Goal: Transaction & Acquisition: Subscribe to service/newsletter

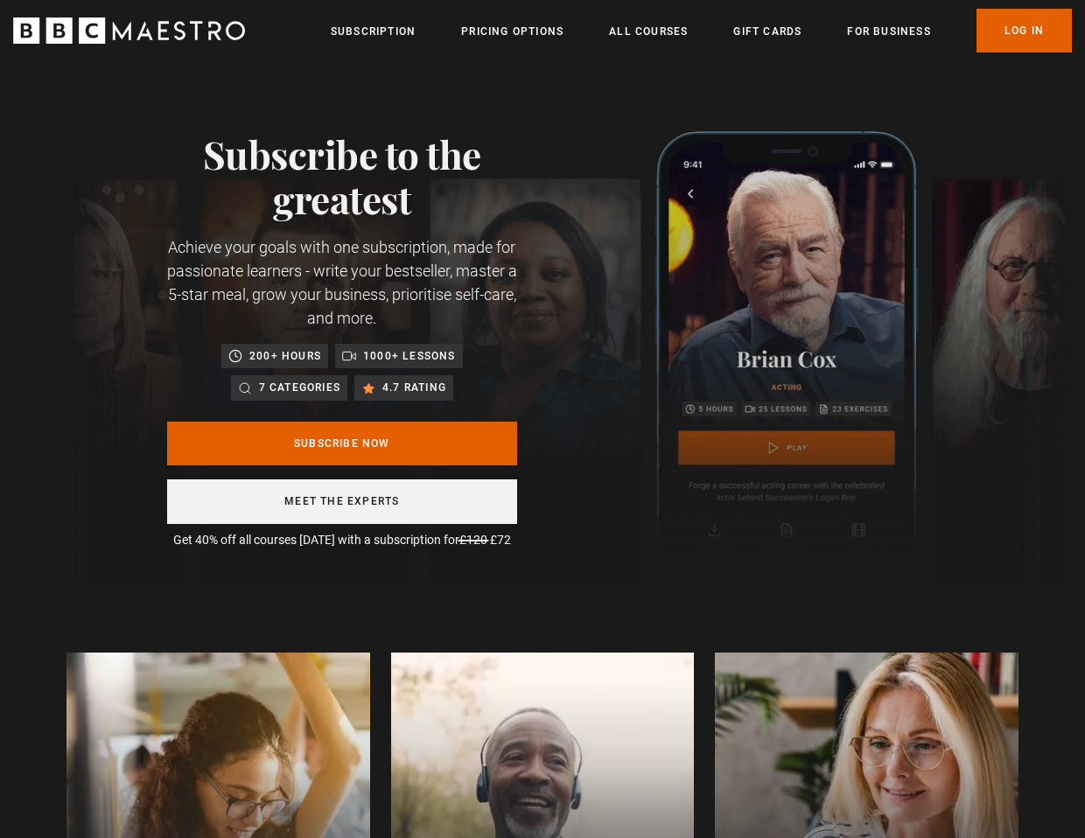
click at [365, 501] on link "Meet the experts" at bounding box center [342, 501] width 350 height 45
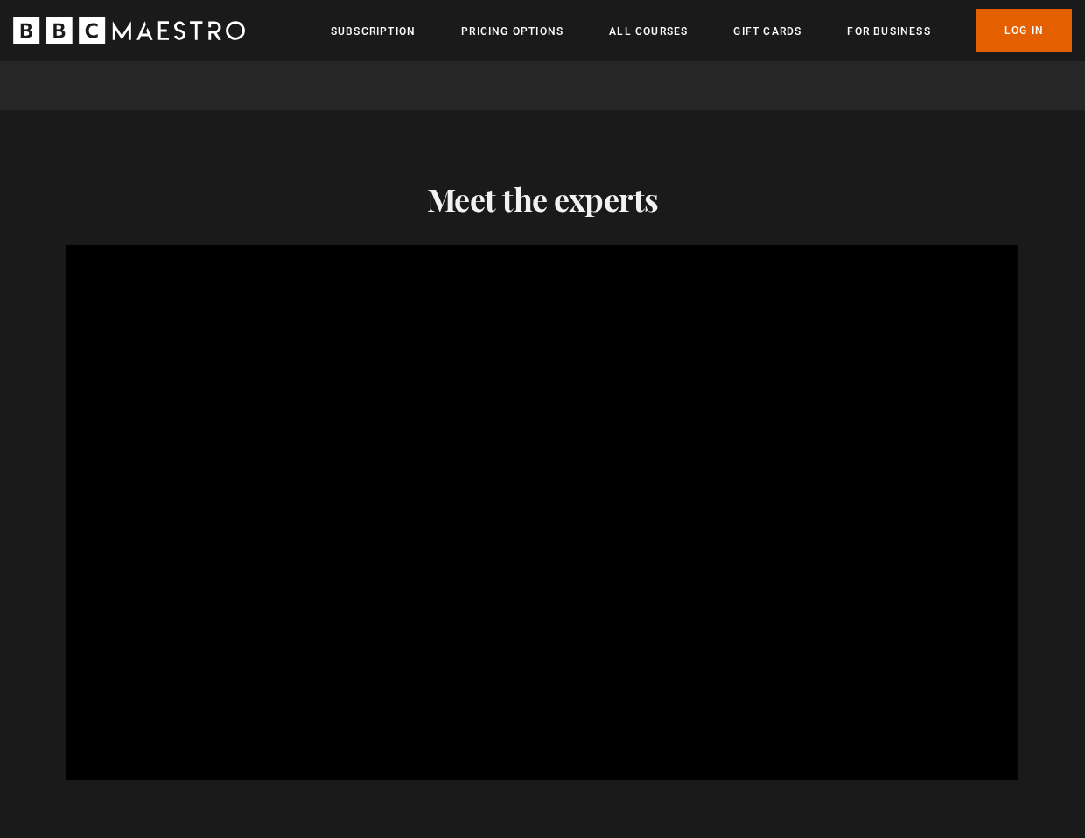
scroll to position [0, 430]
click at [104, 719] on span "Video Player" at bounding box center [102, 743] width 49 height 49
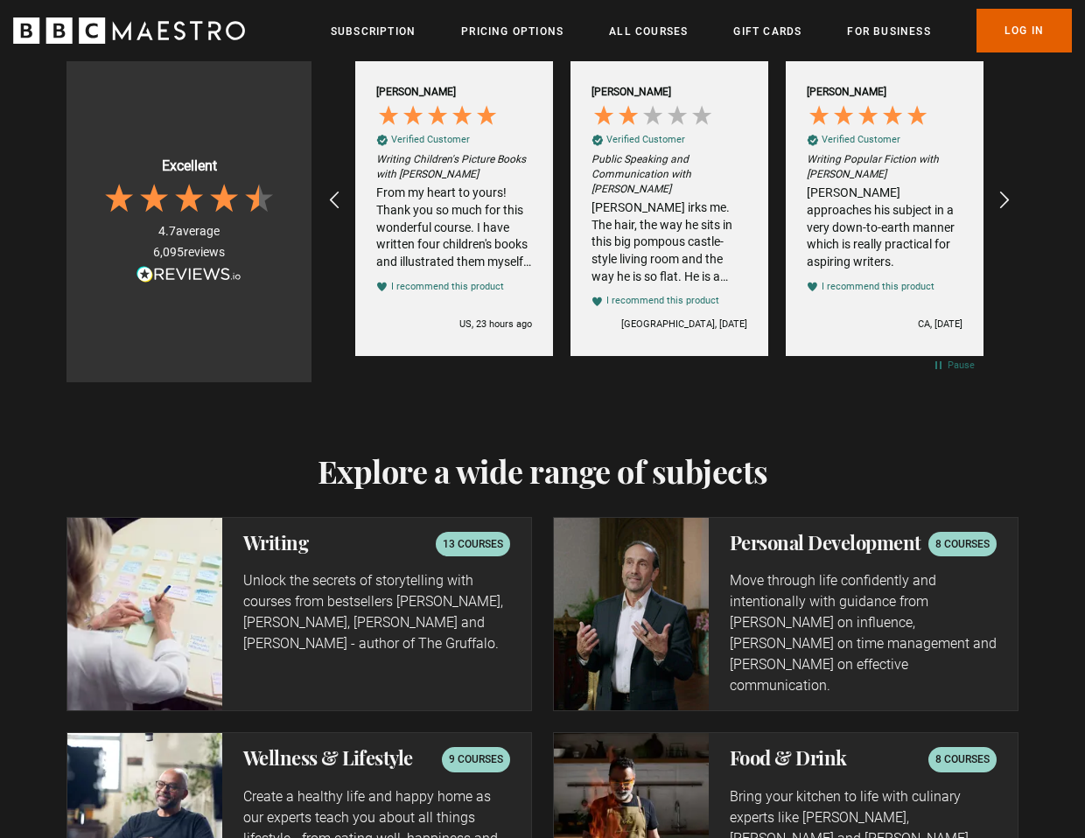
scroll to position [2644, 0]
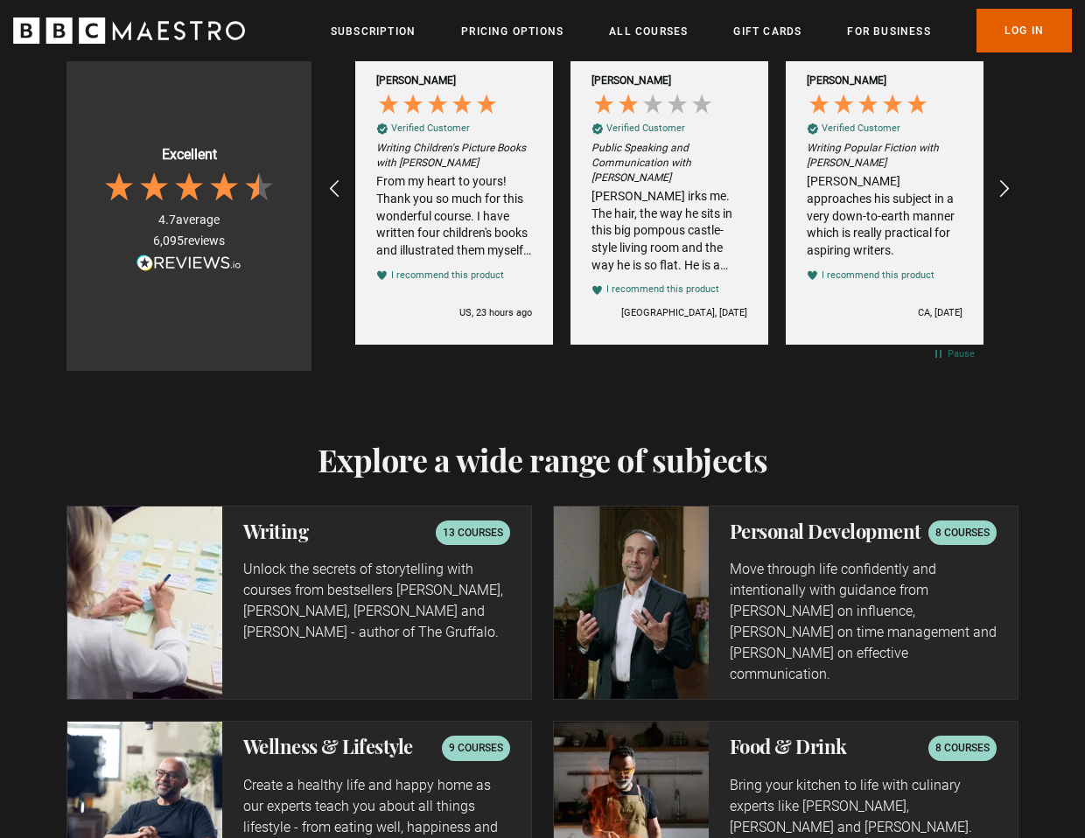
click at [473, 524] on p "13 courses" at bounding box center [473, 532] width 60 height 17
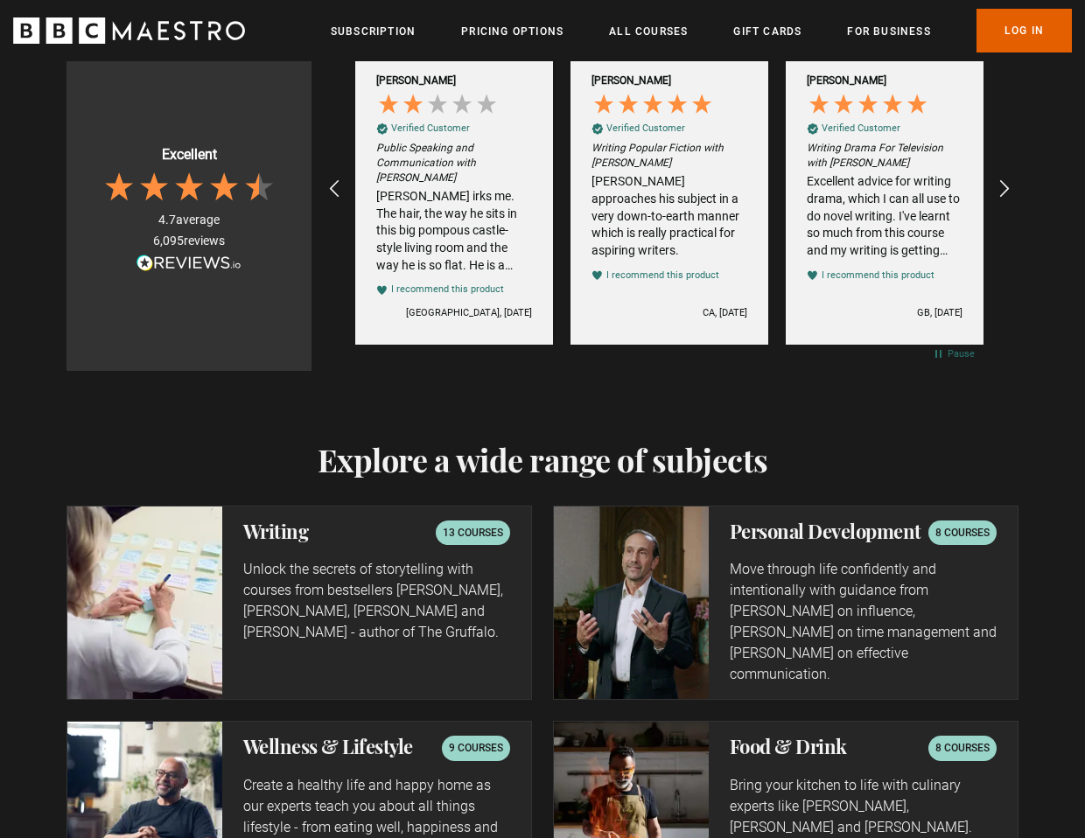
click at [285, 520] on h2 "Writing" at bounding box center [276, 530] width 66 height 21
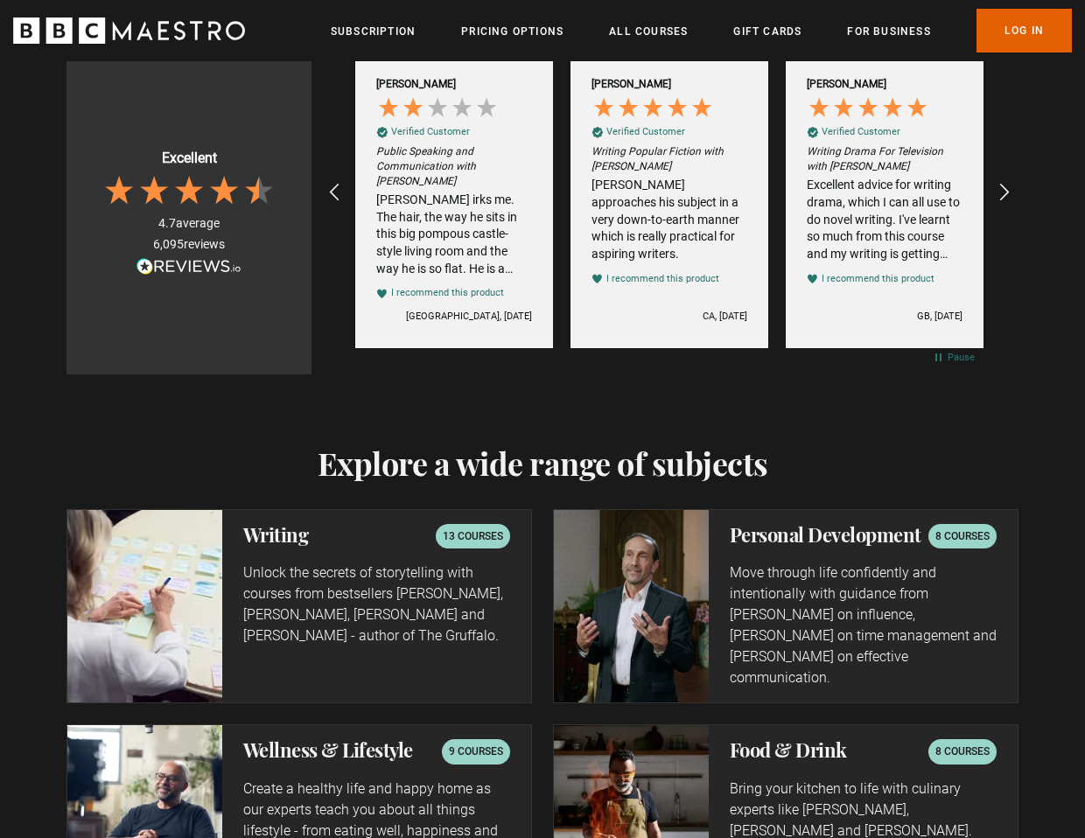
click at [272, 562] on p "Unlock the secrets of storytelling with courses from bestsellers Ken Follett, J…" at bounding box center [376, 604] width 267 height 84
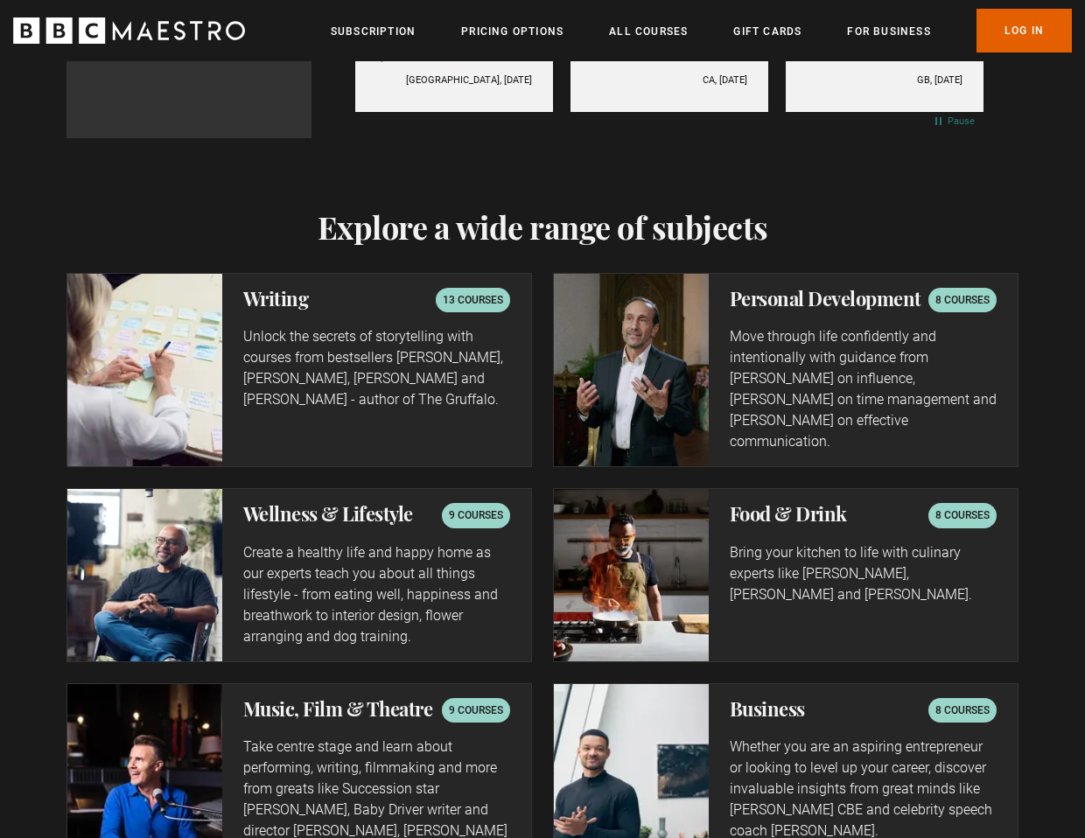
scroll to position [2885, 0]
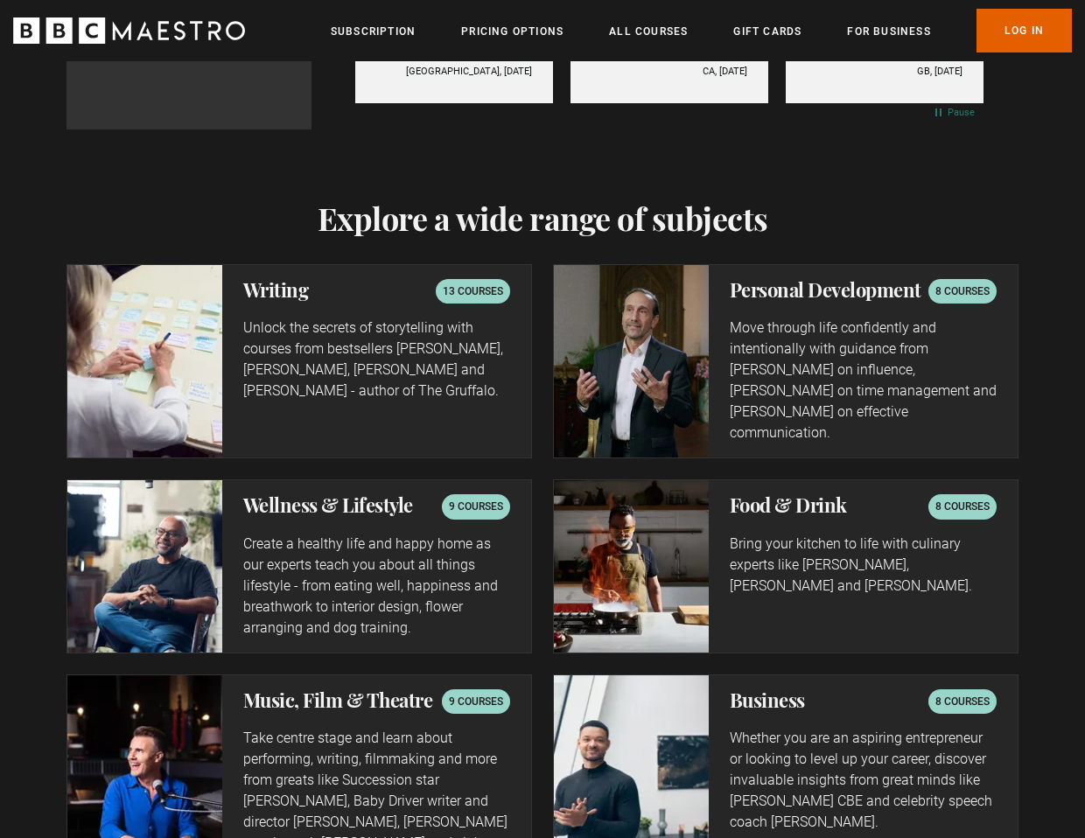
click at [470, 283] on p "13 courses" at bounding box center [473, 291] width 60 height 17
click at [469, 283] on p "13 courses" at bounding box center [473, 291] width 60 height 17
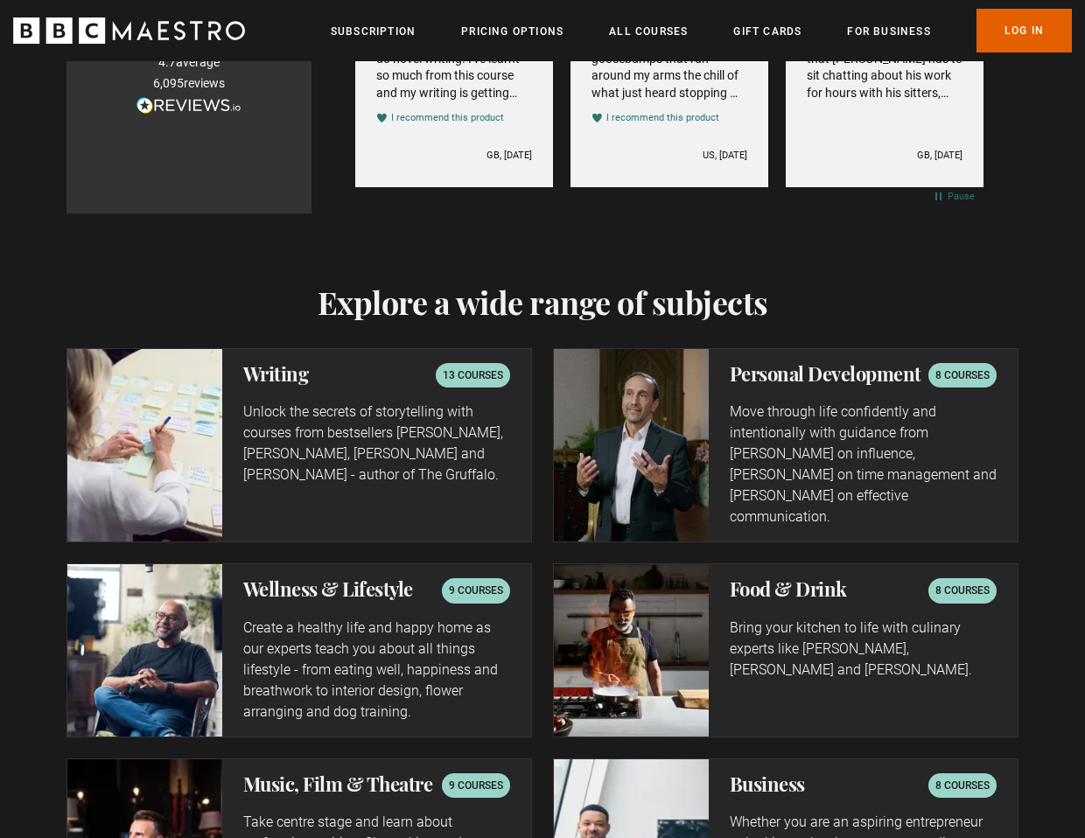
scroll to position [2800, 0]
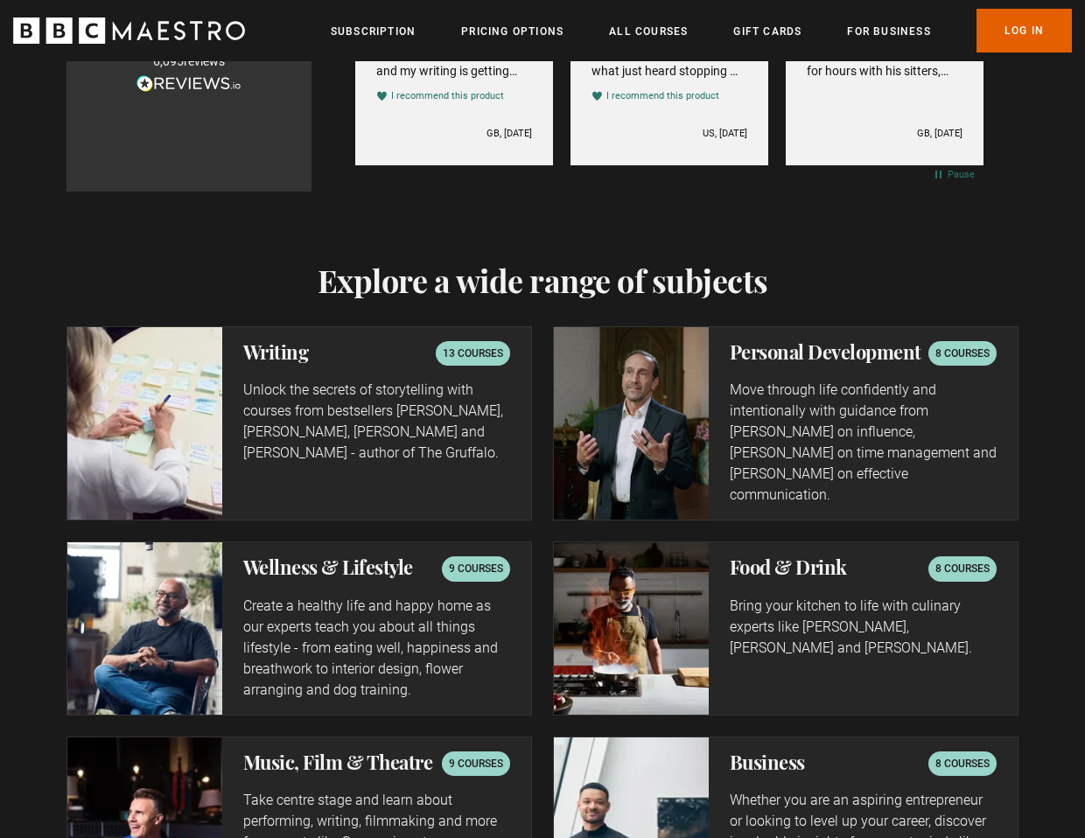
click at [464, 345] on p "13 courses" at bounding box center [473, 353] width 60 height 17
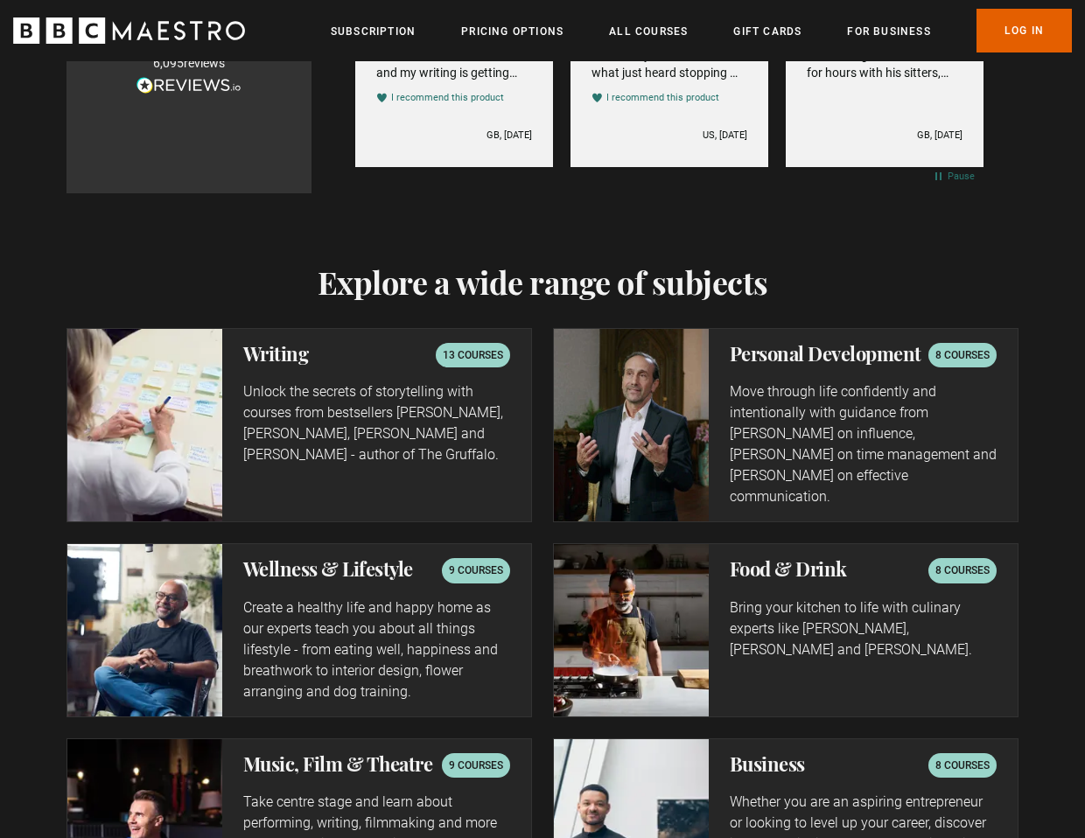
click at [463, 346] on p "13 courses" at bounding box center [473, 354] width 60 height 17
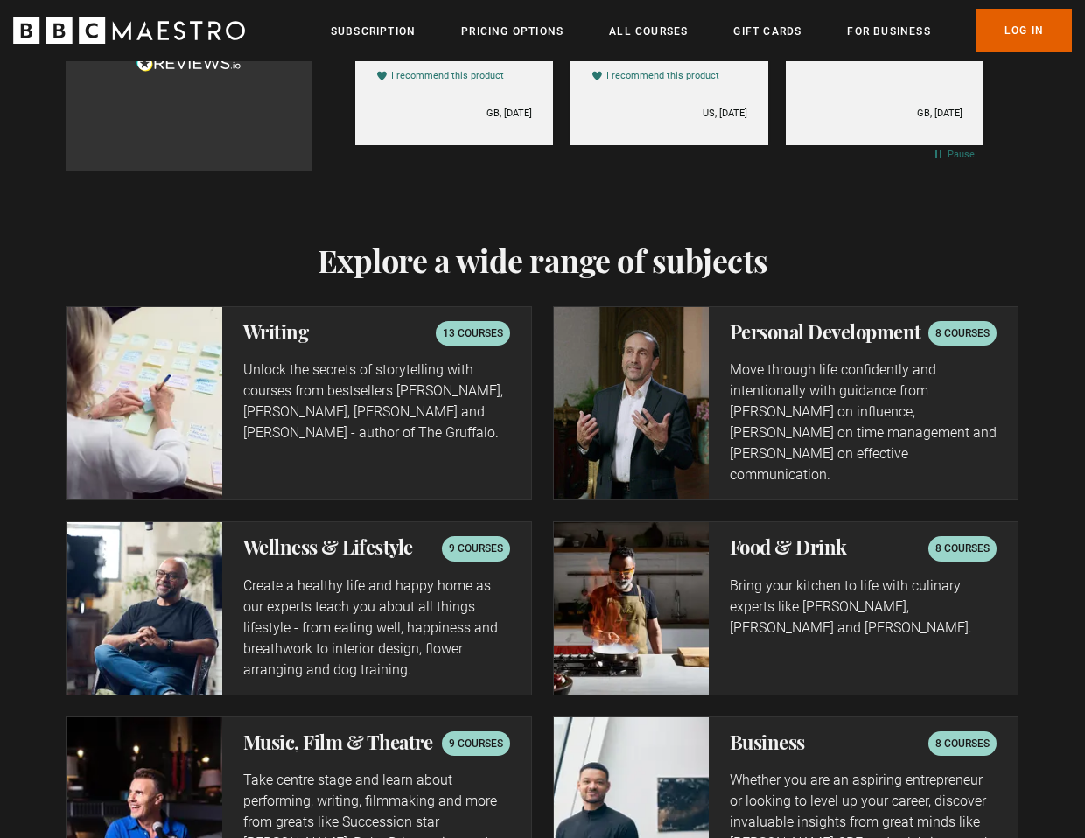
scroll to position [0, 1721]
click at [346, 359] on p "Unlock the secrets of storytelling with courses from bestsellers Ken Follett, J…" at bounding box center [376, 401] width 267 height 84
click at [308, 307] on div "Writing 13 courses Unlock the secrets of storytelling with courses from bestsel…" at bounding box center [376, 403] width 309 height 192
click at [268, 321] on h2 "Writing" at bounding box center [276, 331] width 66 height 21
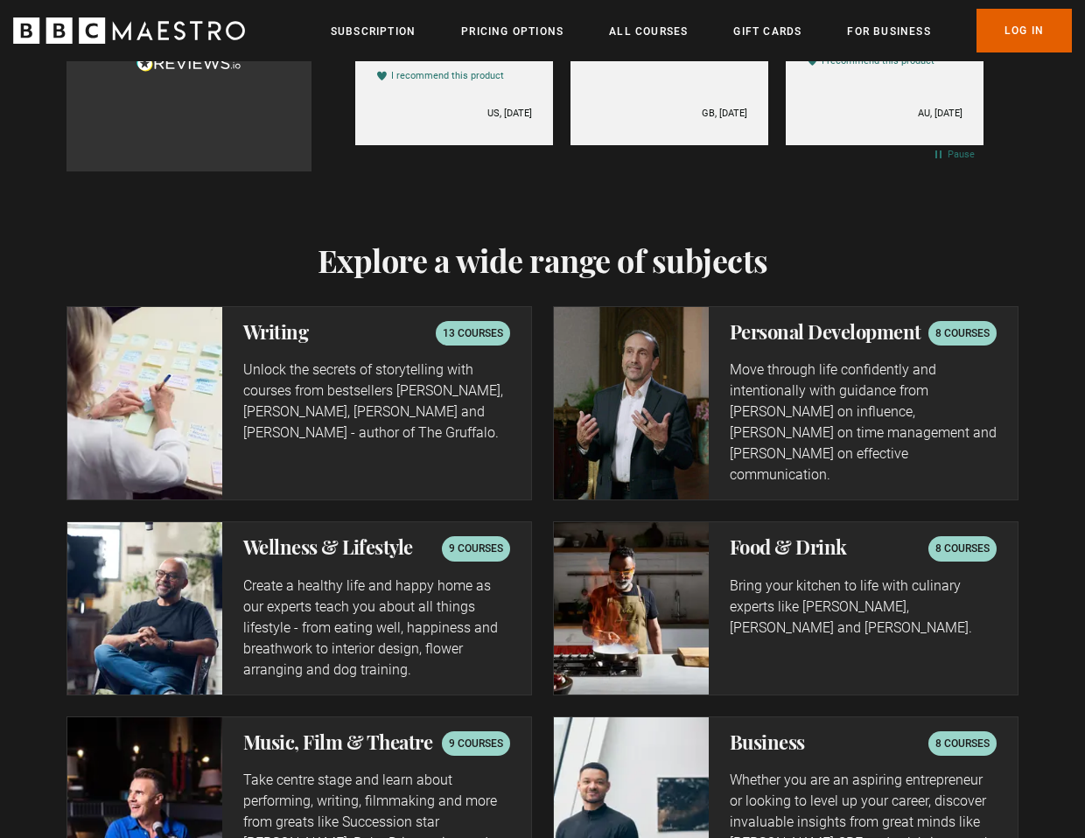
click at [268, 321] on h2 "Writing" at bounding box center [276, 331] width 66 height 21
click at [169, 307] on div at bounding box center [144, 403] width 155 height 192
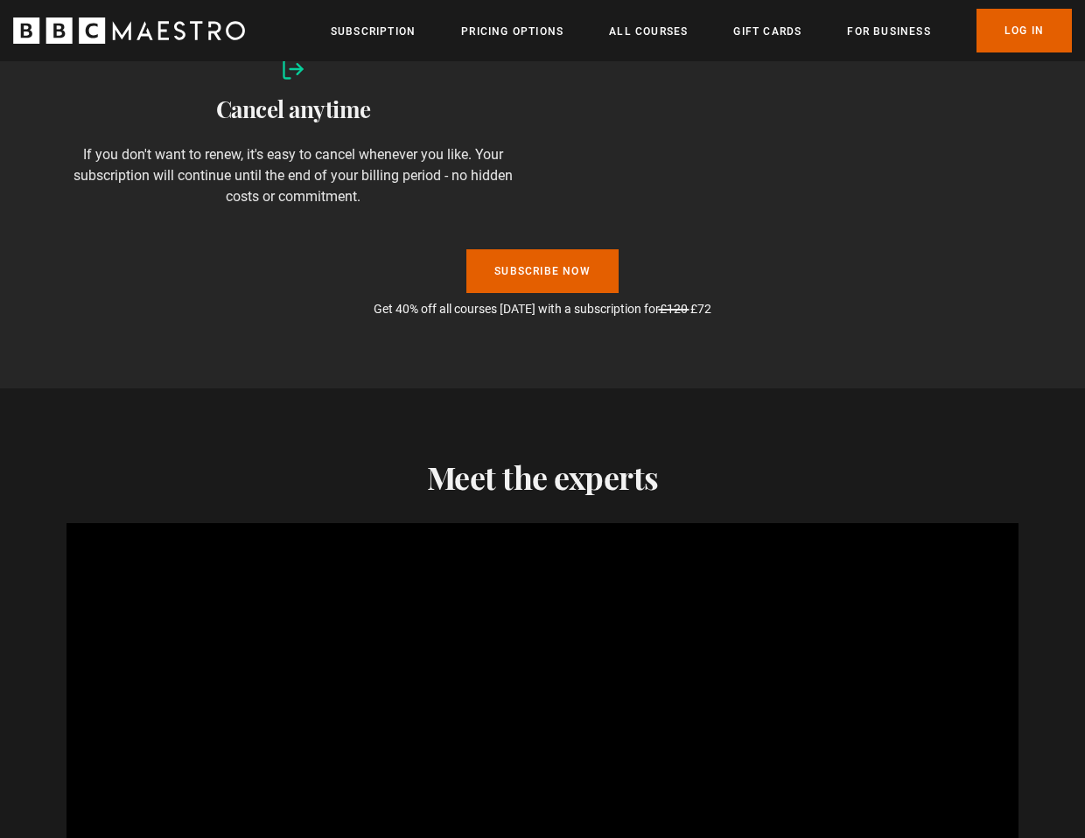
scroll to position [1482, 0]
click at [531, 250] on link "Subscribe Now" at bounding box center [542, 272] width 152 height 44
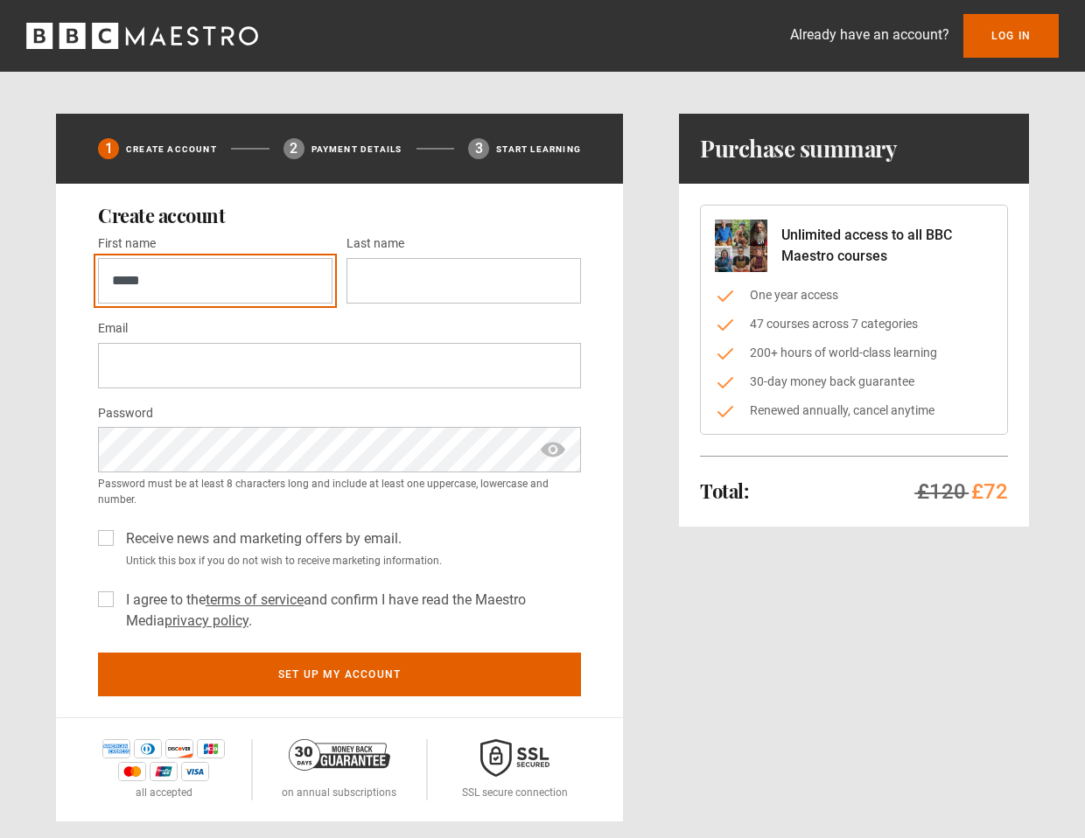
type input "*****"
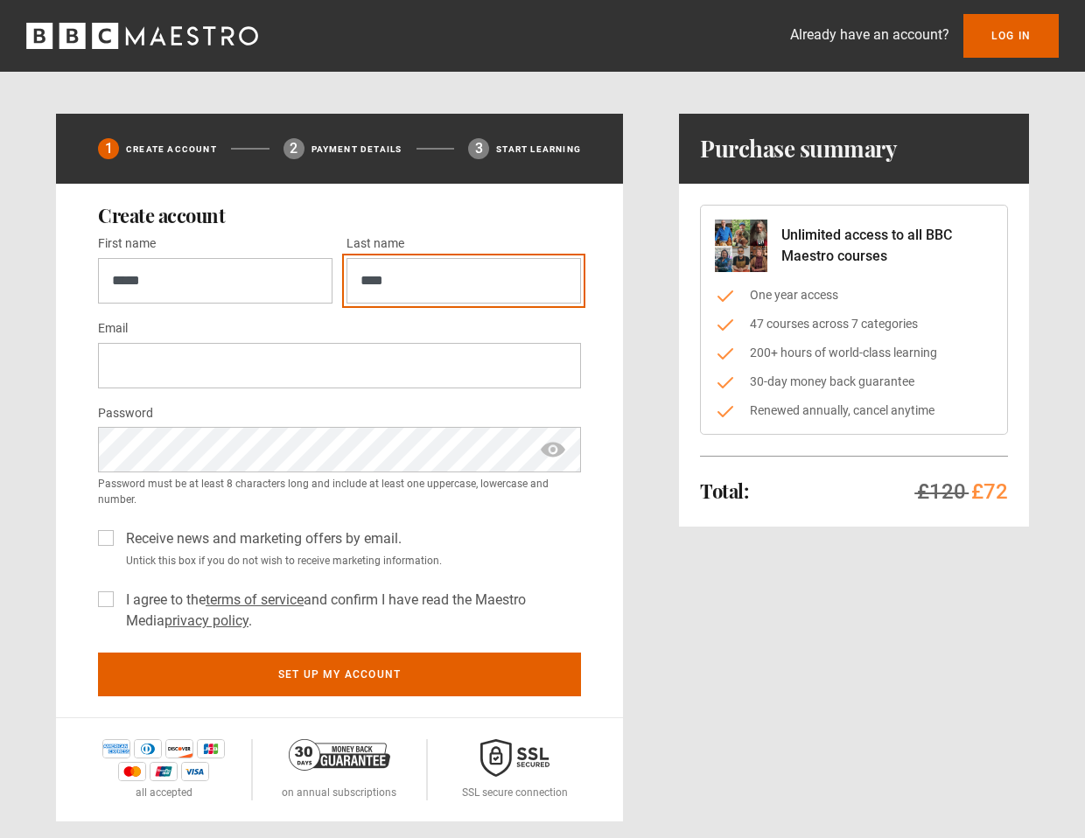
type input "****"
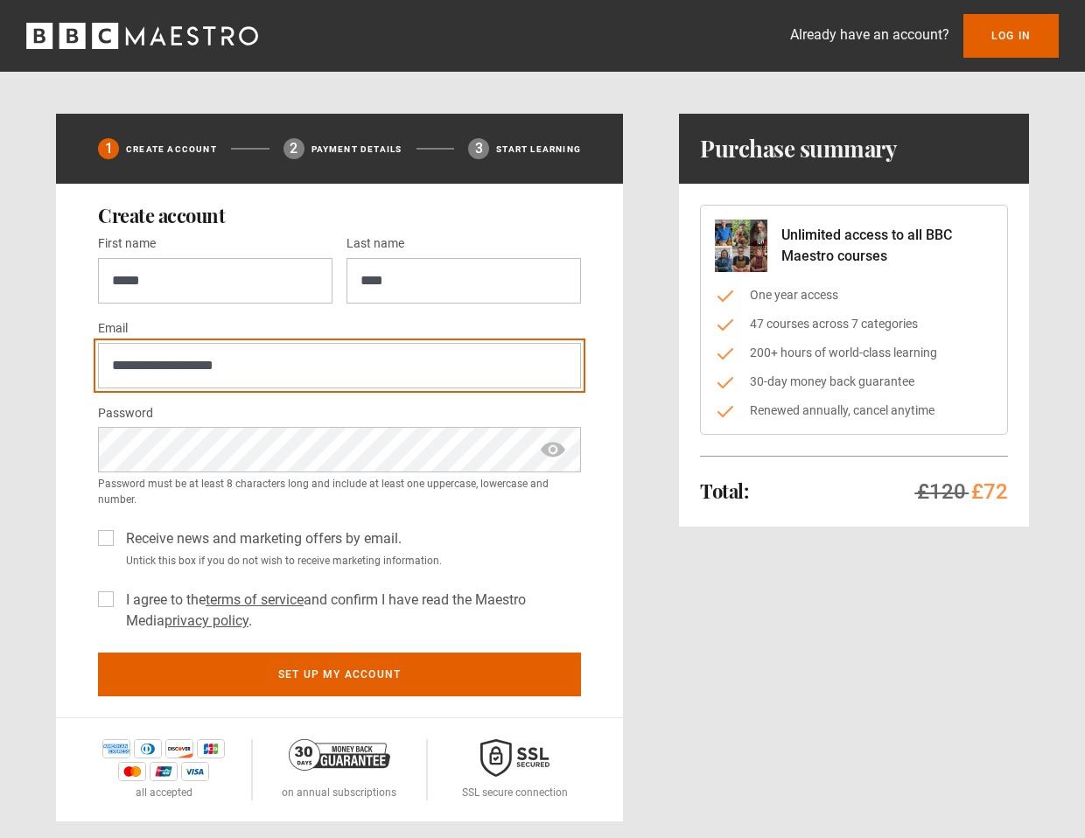
scroll to position [0, 1]
type input "**********"
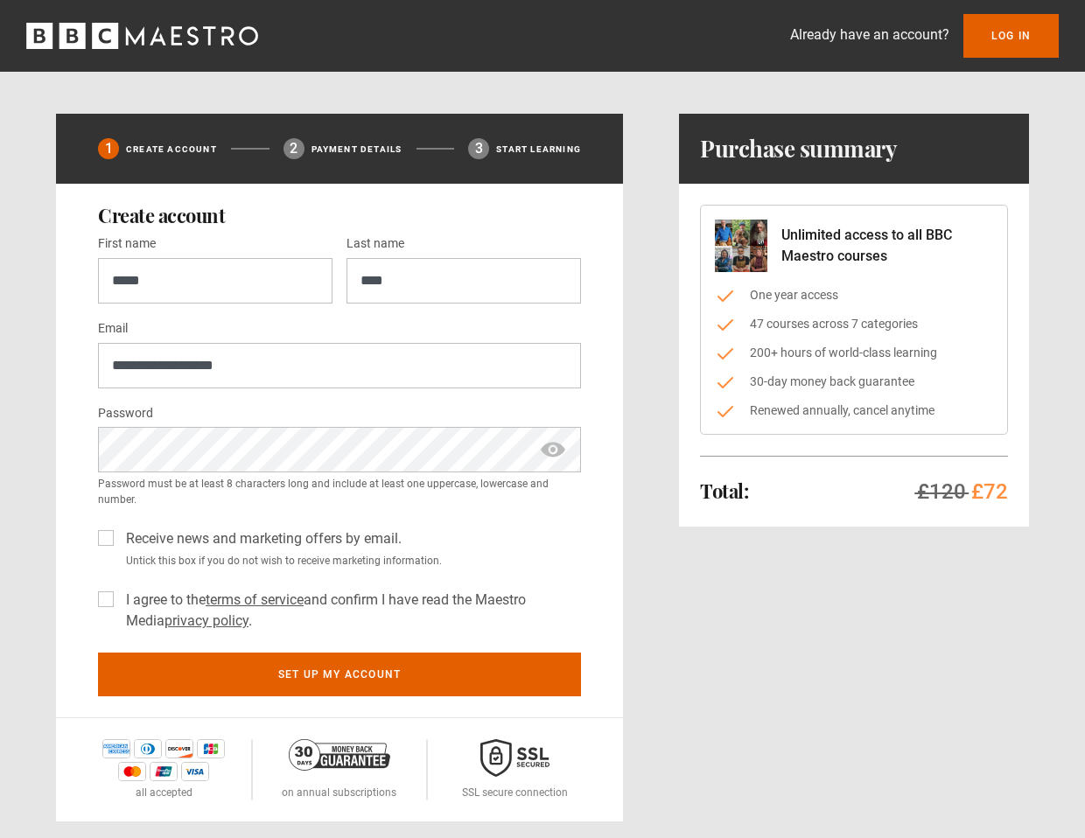
click at [554, 450] on span "show password" at bounding box center [553, 449] width 28 height 45
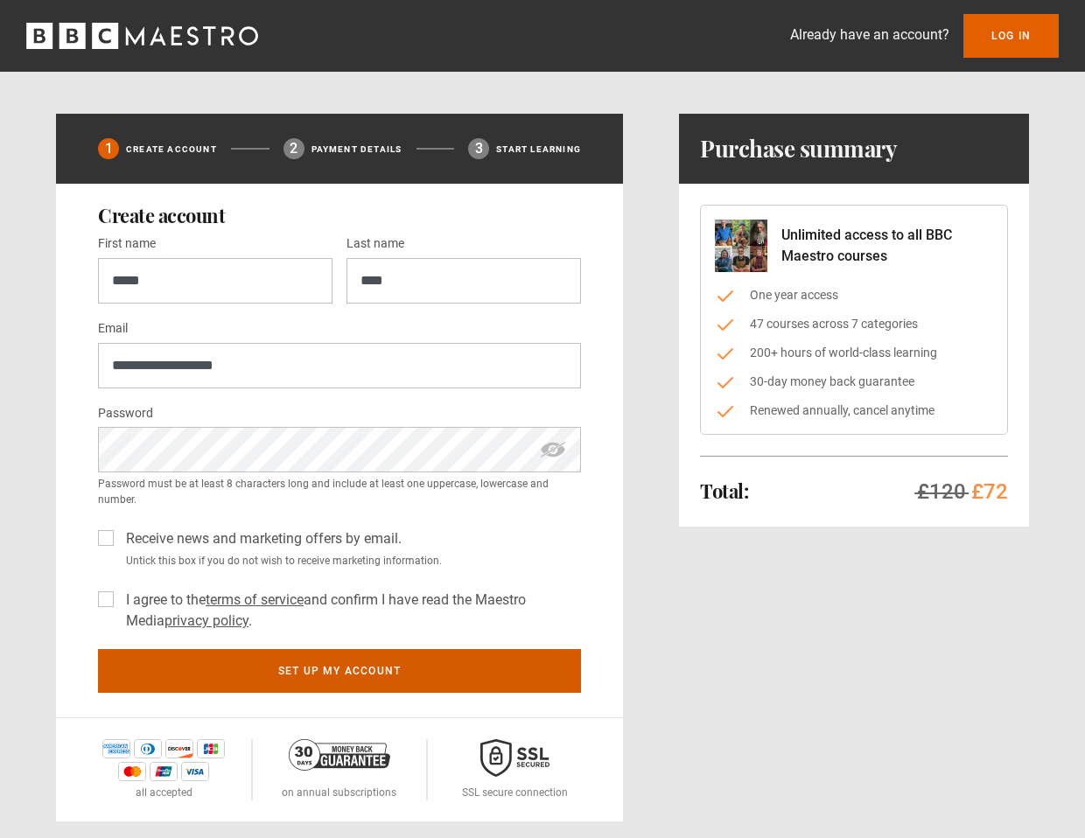
click at [365, 672] on button "Set up my account" at bounding box center [339, 671] width 483 height 44
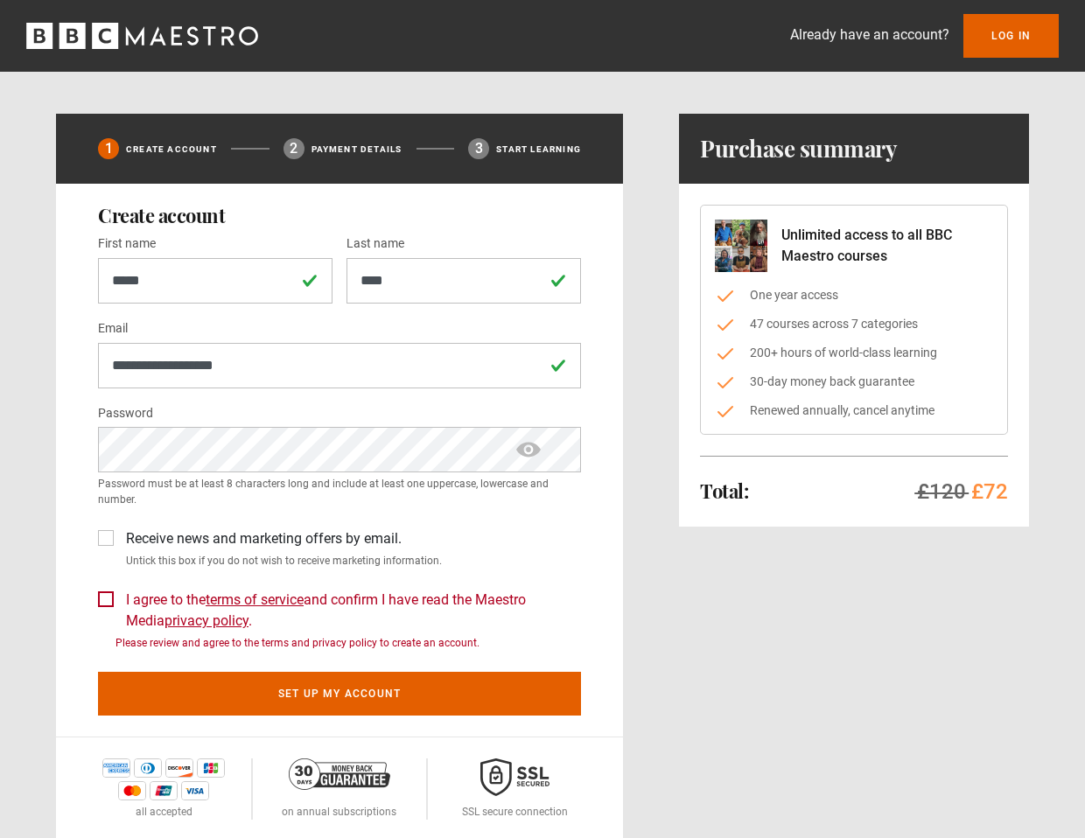
click at [119, 600] on label "I agree to the terms of service and confirm I have read the Maestro Media priva…" at bounding box center [350, 610] width 462 height 42
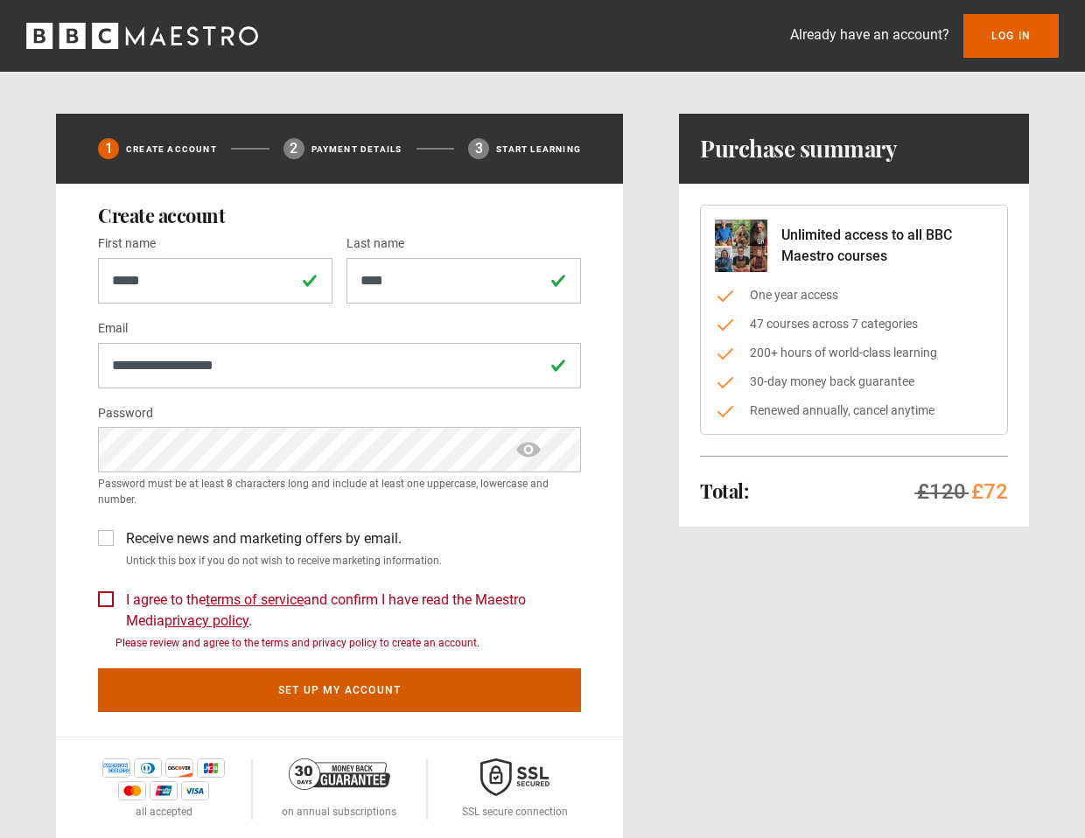
click at [387, 687] on button "Set up my account" at bounding box center [339, 690] width 483 height 44
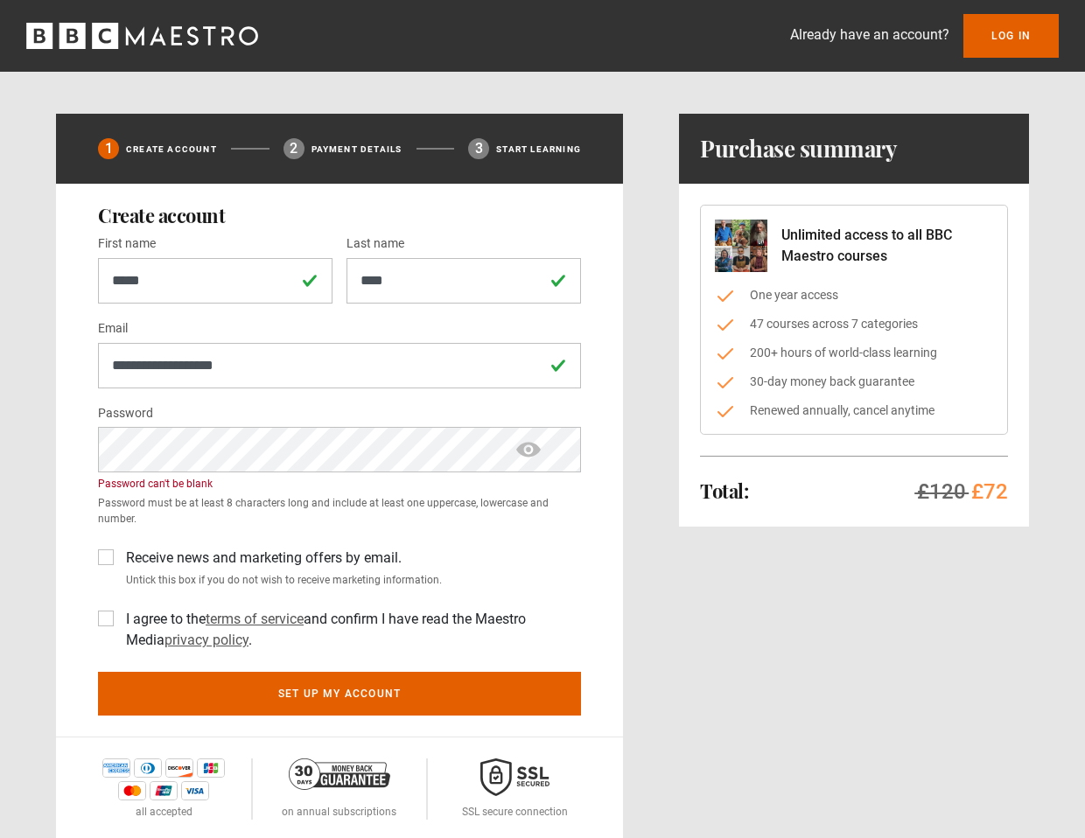
click at [695, 579] on div "Total: £120 / £72 Hide purchase summary Purchase summary Unlimited access to al…" at bounding box center [854, 477] width 350 height 727
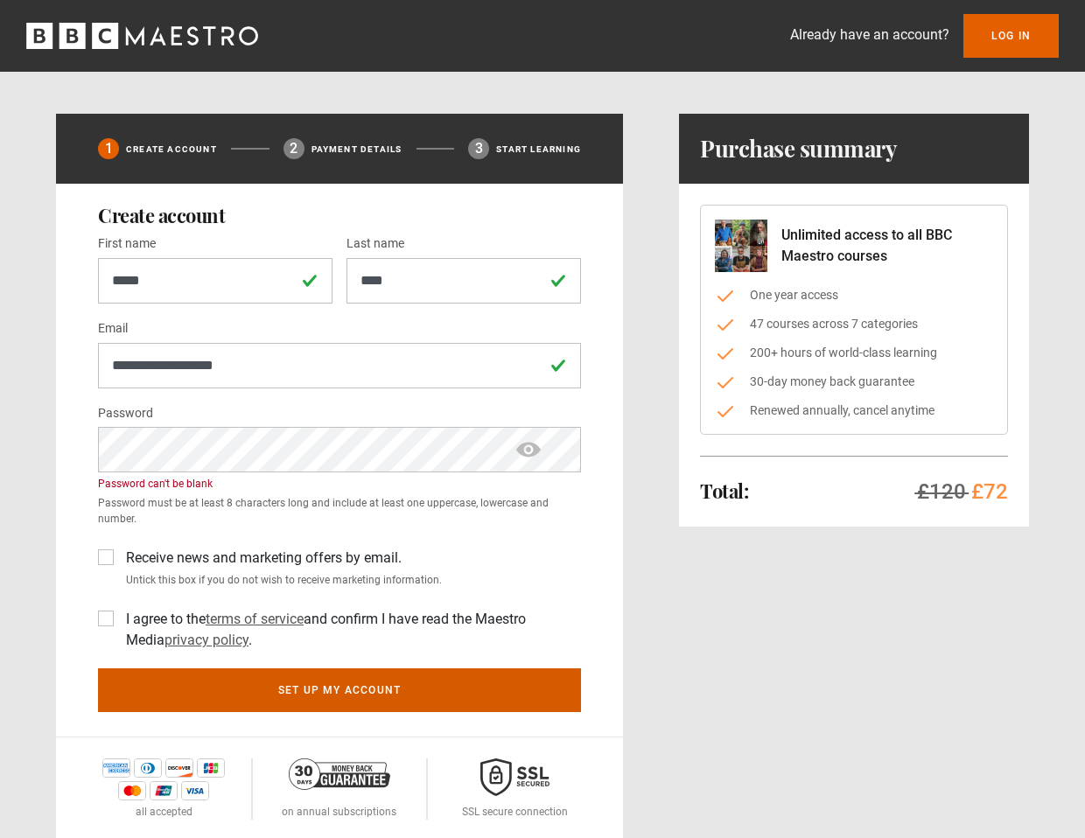
click at [325, 689] on button "Set up my account" at bounding box center [339, 690] width 483 height 44
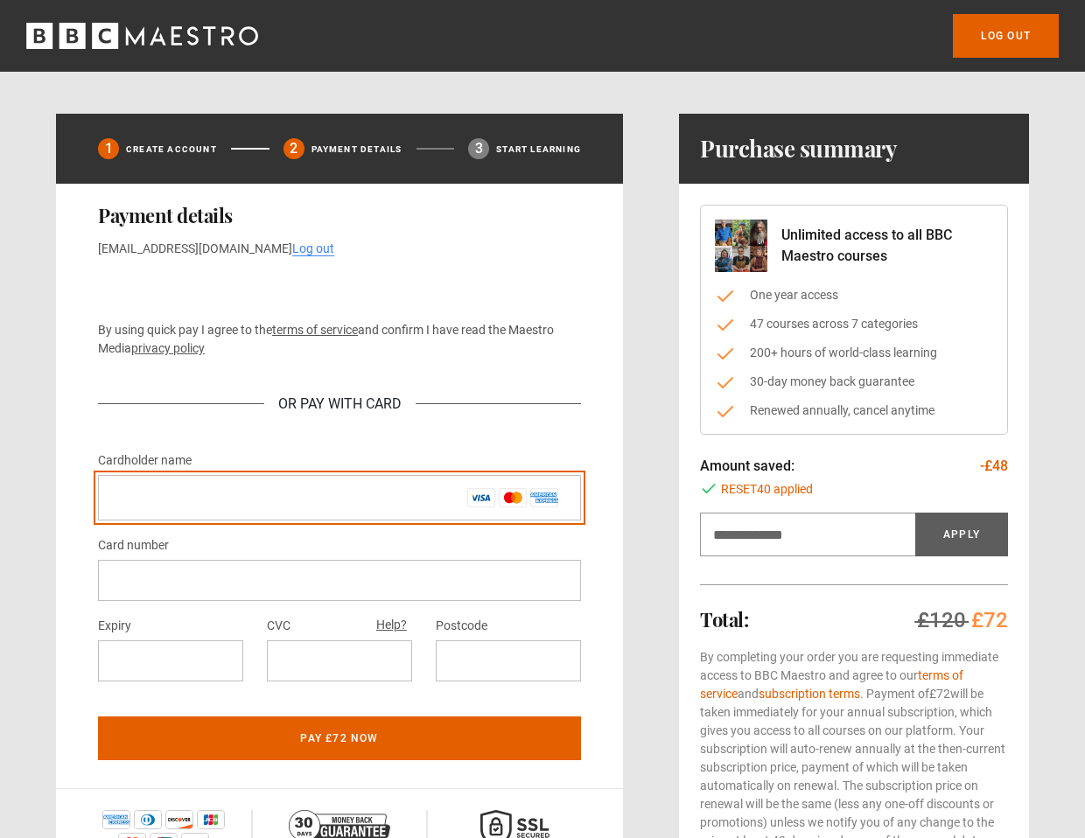
click at [249, 506] on input "Cardholder name *" at bounding box center [339, 497] width 483 height 45
type input "**********"
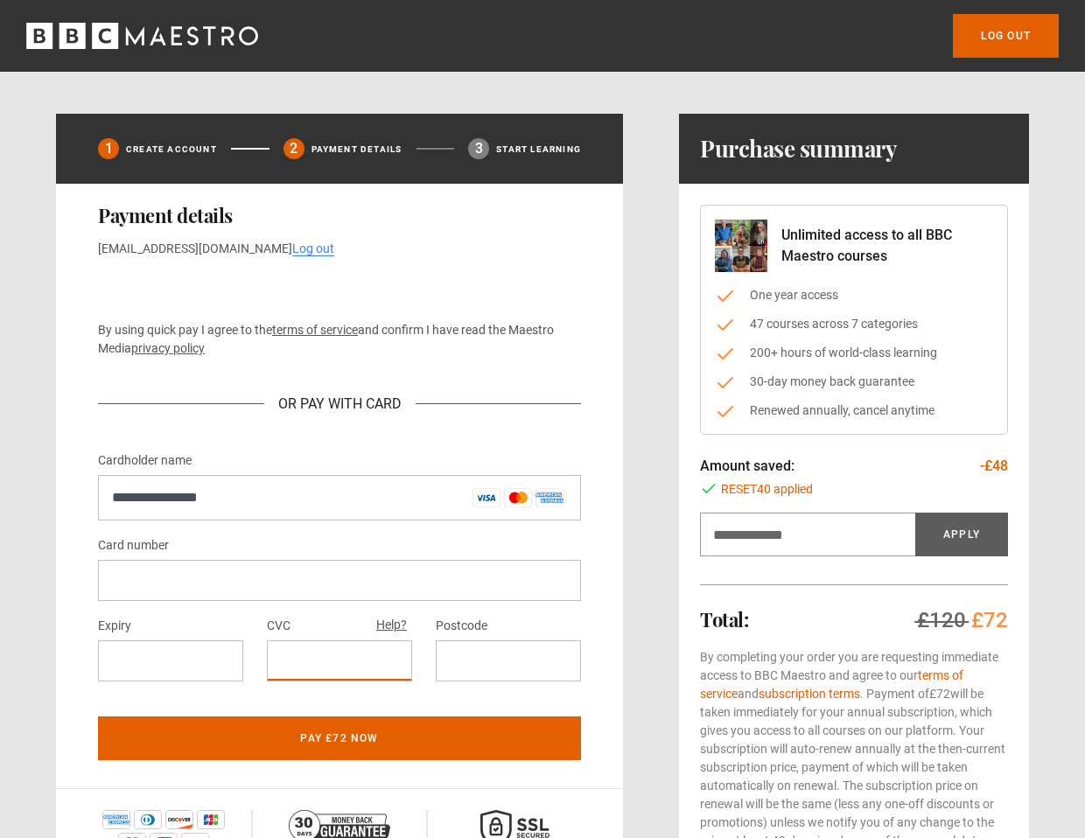
click at [445, 653] on div at bounding box center [508, 660] width 145 height 41
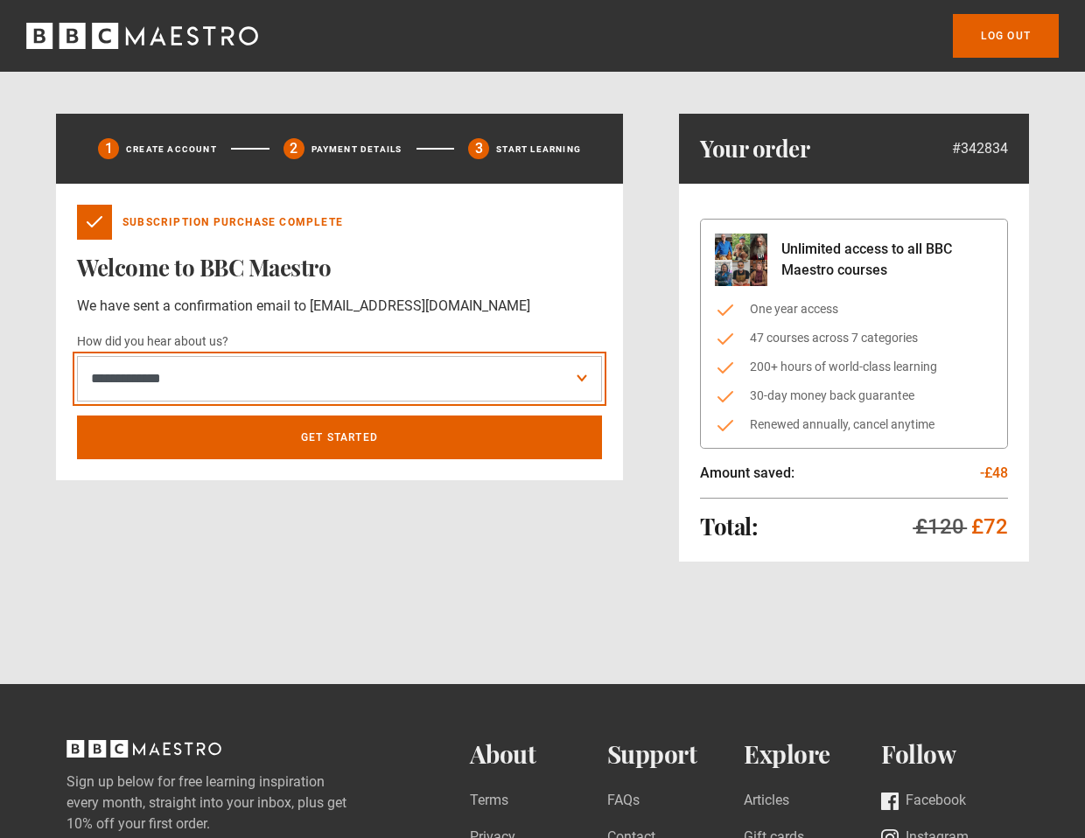
select select "**********"
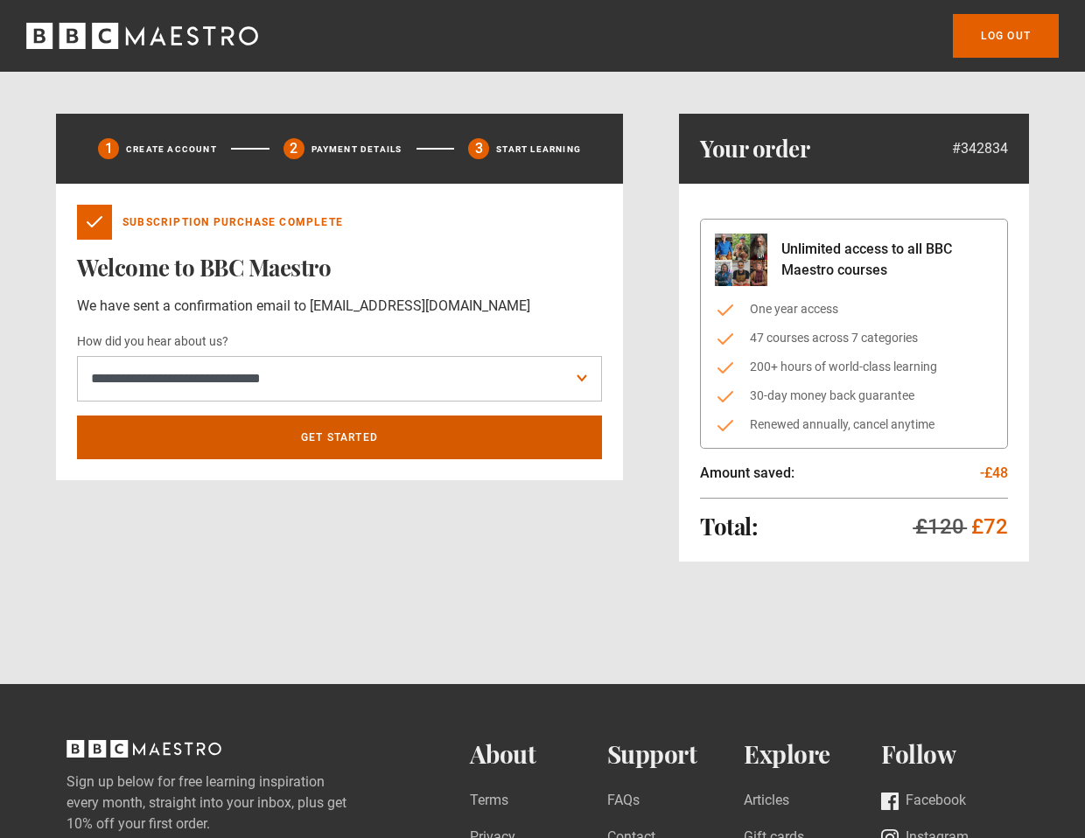
click at [342, 435] on link "Get Started" at bounding box center [339, 437] width 525 height 44
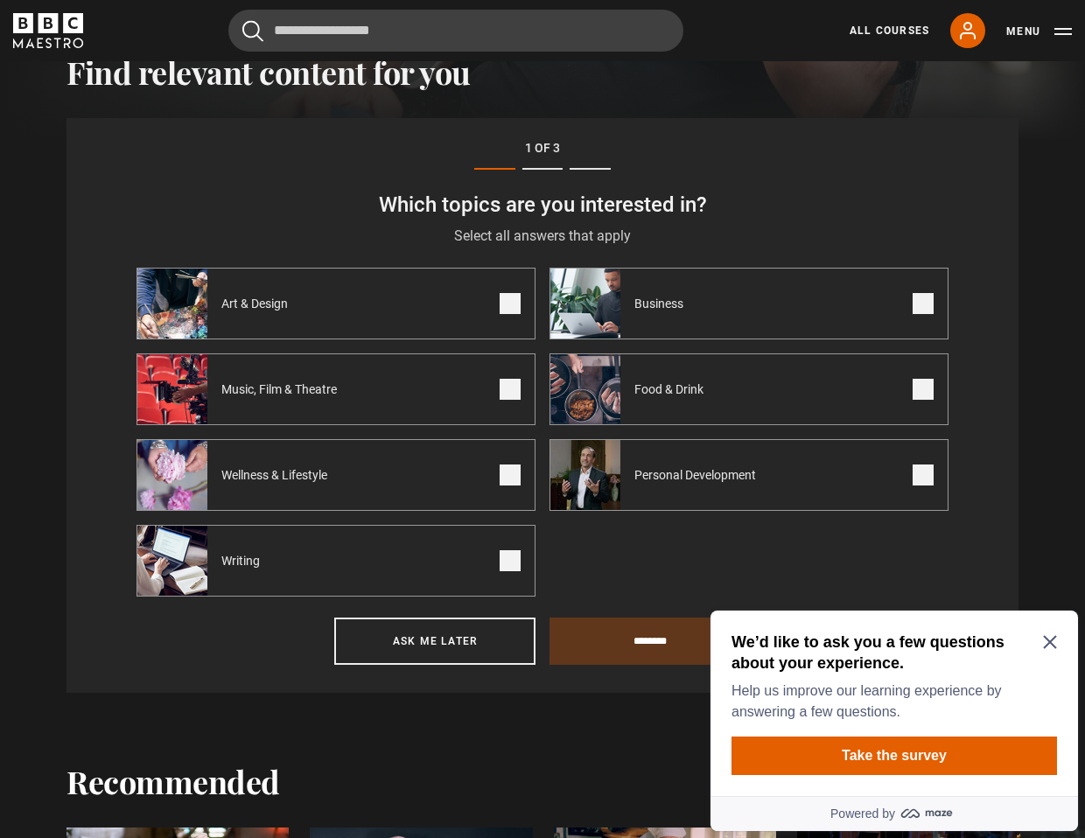
scroll to position [533, 0]
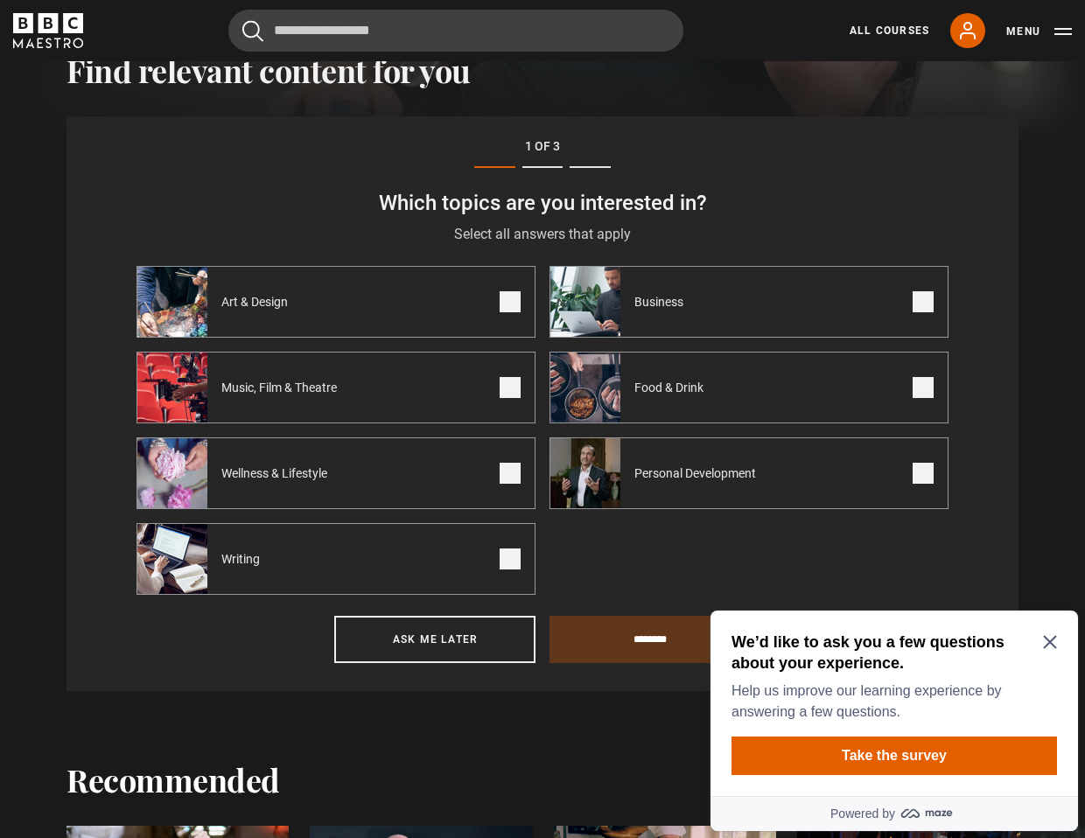
click at [511, 564] on span at bounding box center [509, 558] width 21 height 21
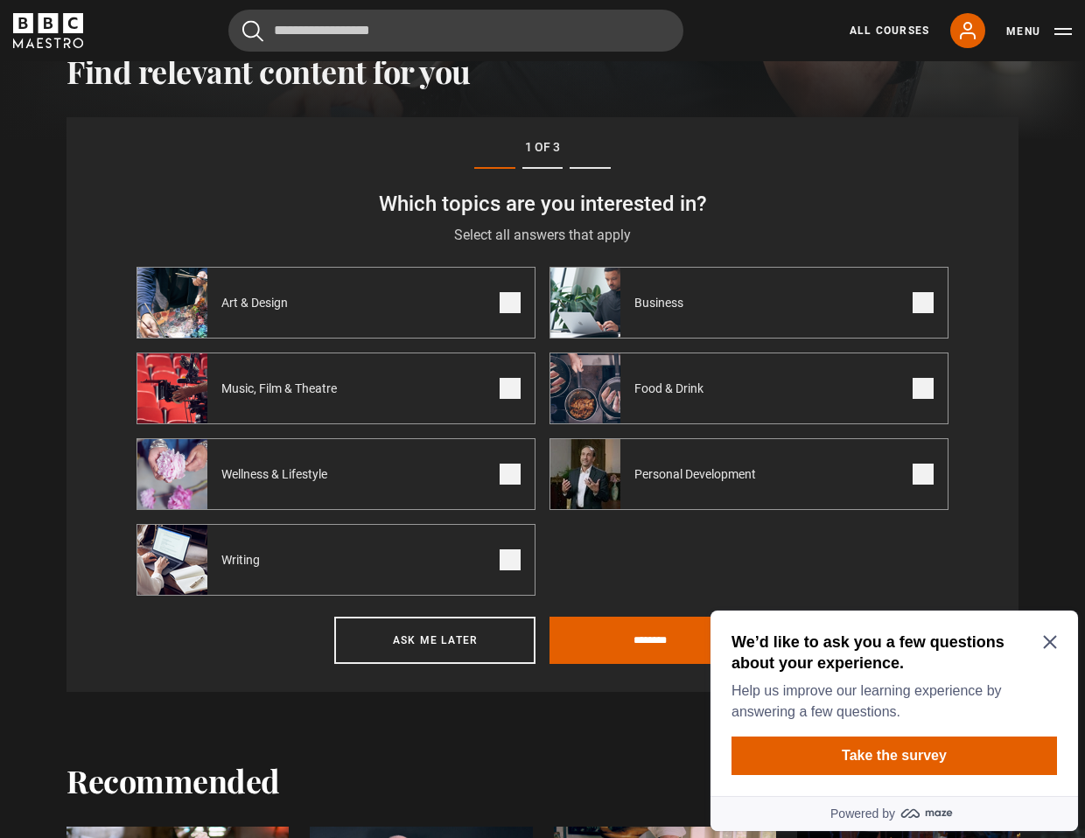
click at [1050, 641] on icon "Close Maze Prompt" at bounding box center [1049, 642] width 13 height 13
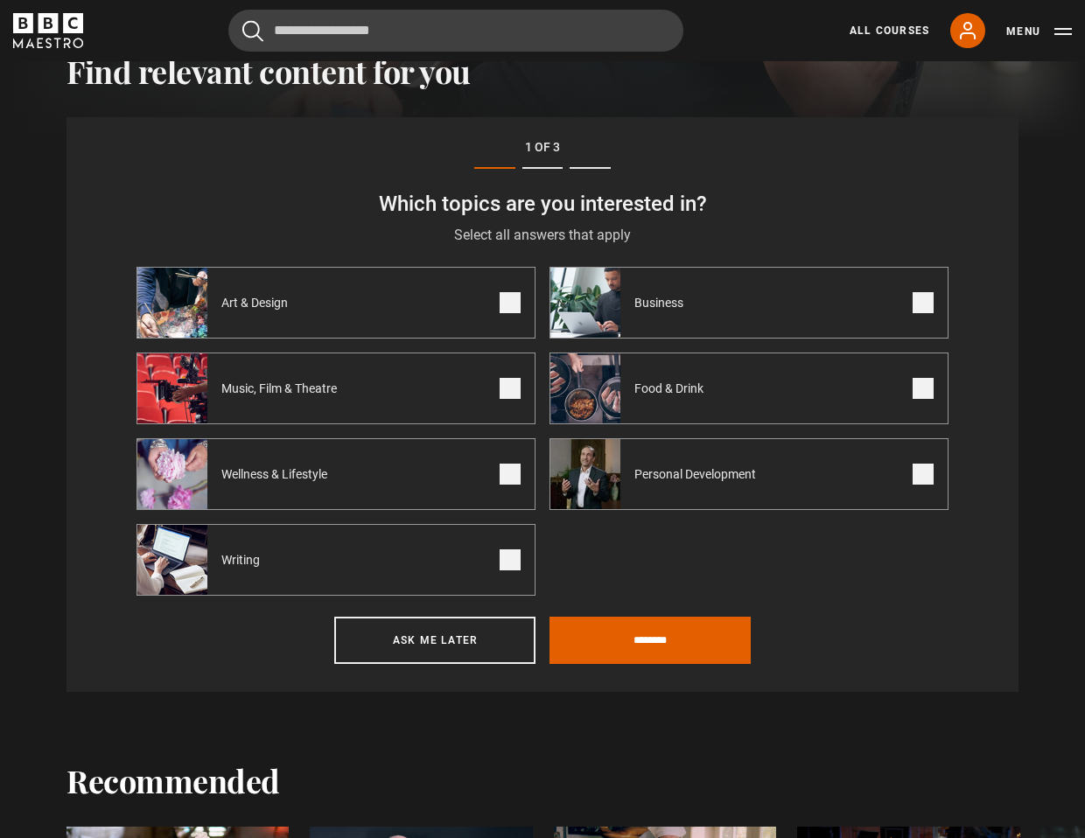
click at [510, 390] on span at bounding box center [509, 388] width 21 height 21
click at [510, 308] on span at bounding box center [509, 302] width 21 height 21
click at [924, 390] on span at bounding box center [922, 388] width 21 height 21
click at [649, 640] on input "********" at bounding box center [649, 640] width 201 height 47
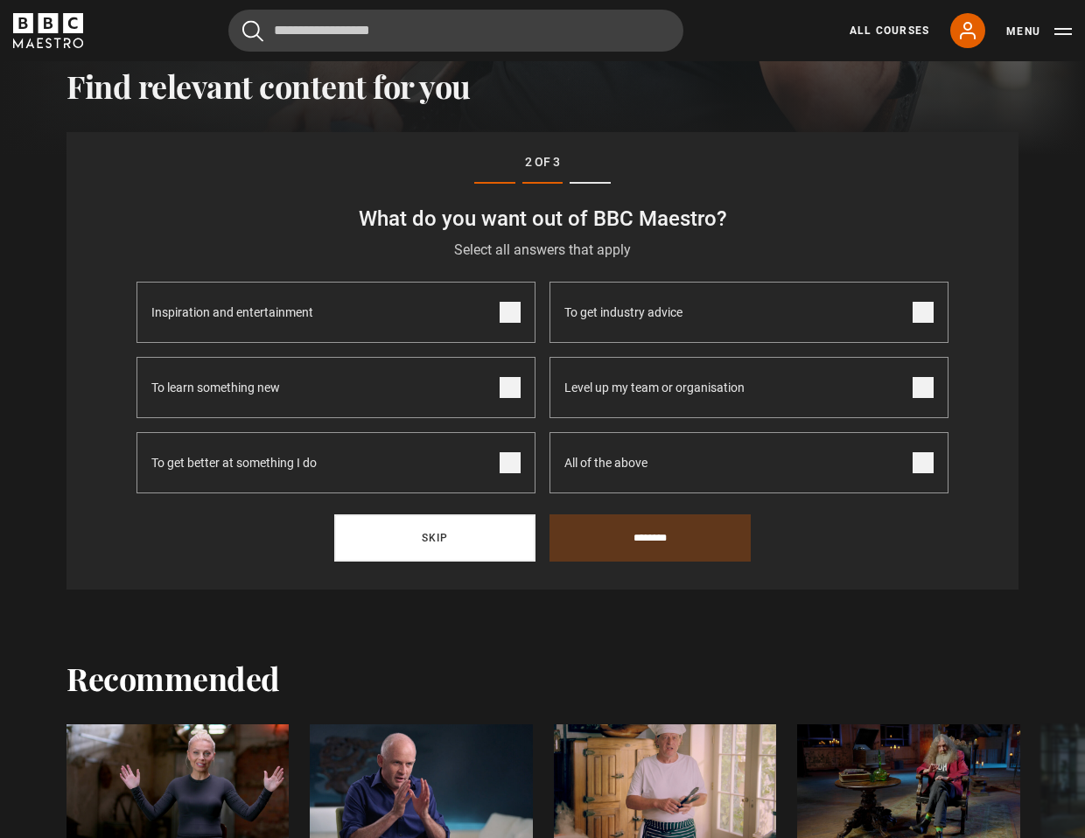
click at [433, 537] on button "Skip" at bounding box center [434, 537] width 201 height 47
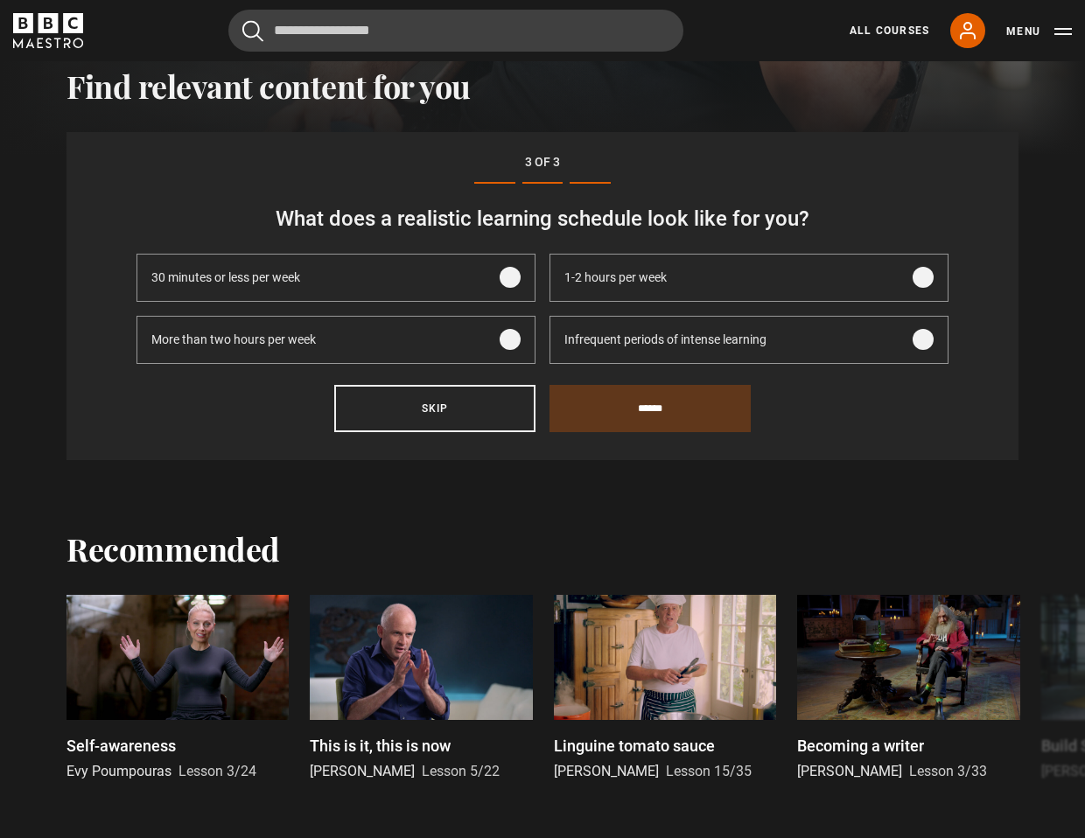
click at [923, 278] on span at bounding box center [922, 277] width 21 height 21
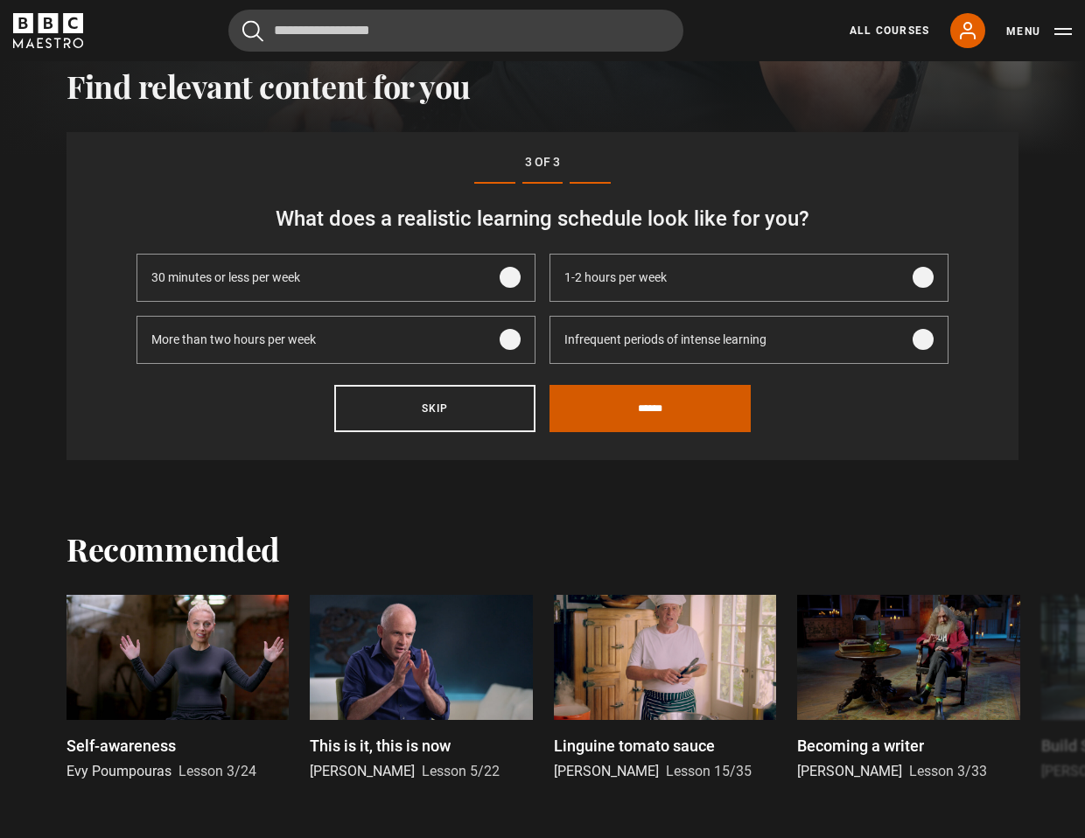
click at [645, 408] on input "******" at bounding box center [649, 408] width 201 height 47
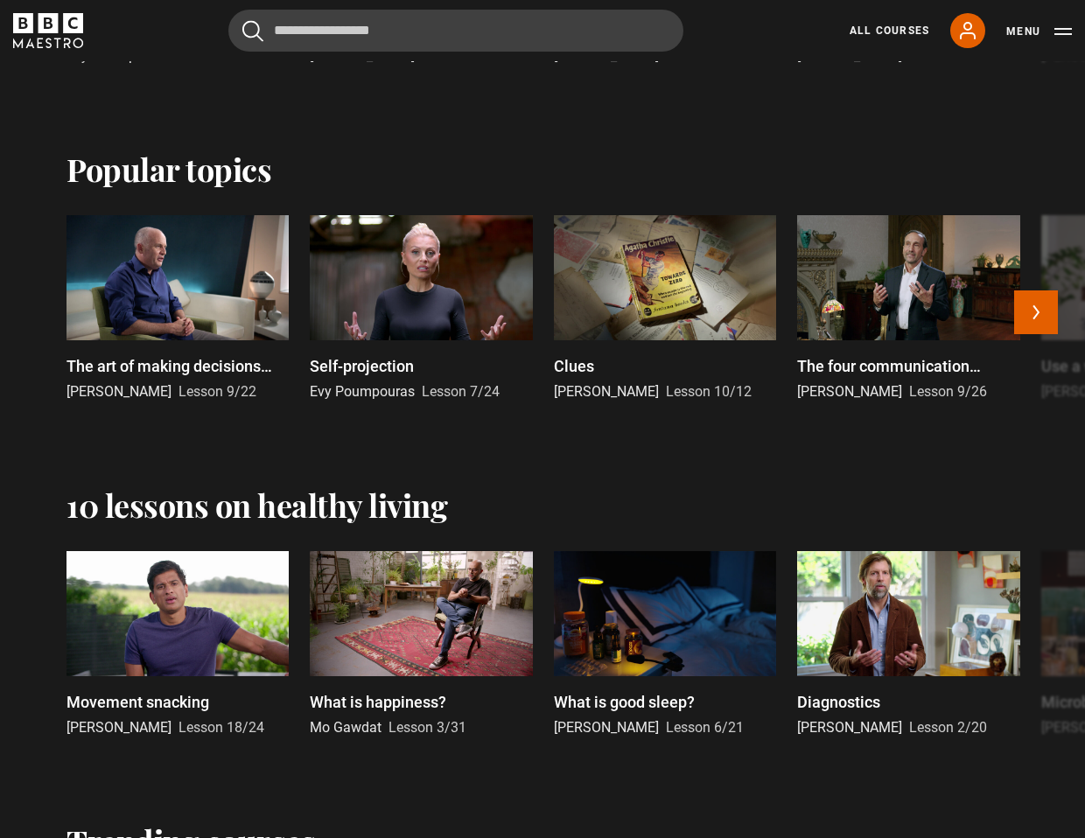
scroll to position [1089, 0]
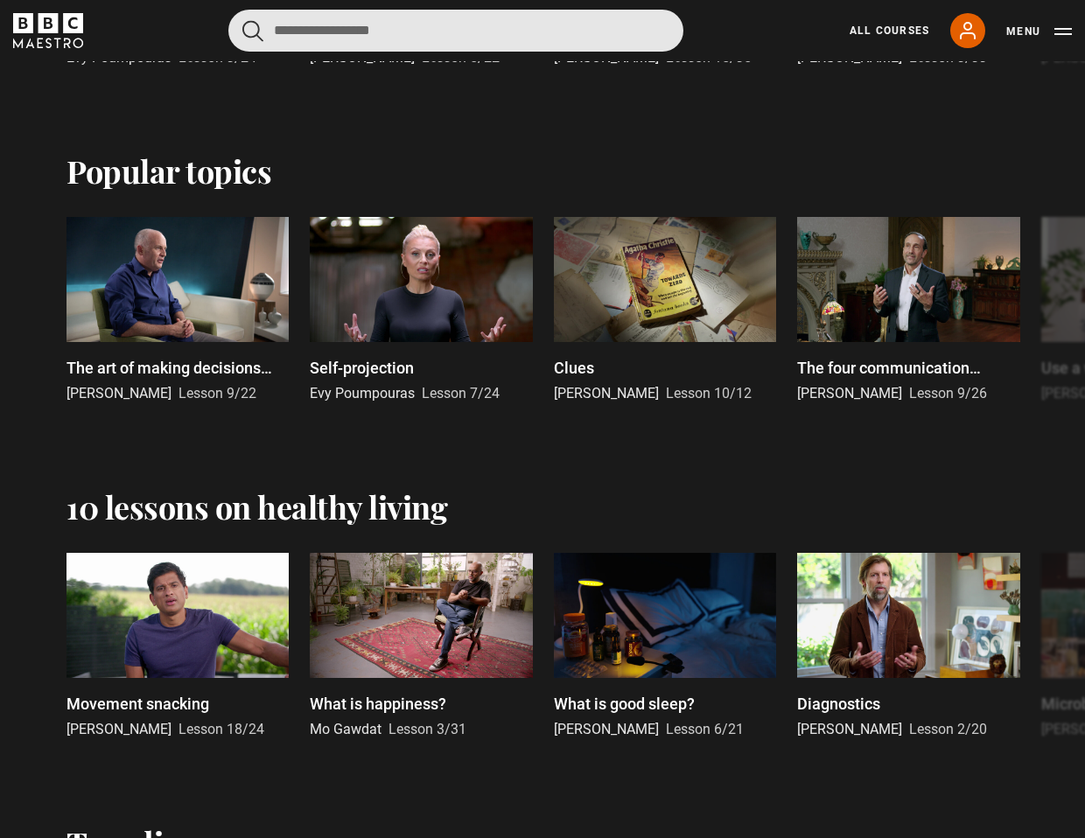
click at [327, 32] on input "Search" at bounding box center [455, 31] width 455 height 42
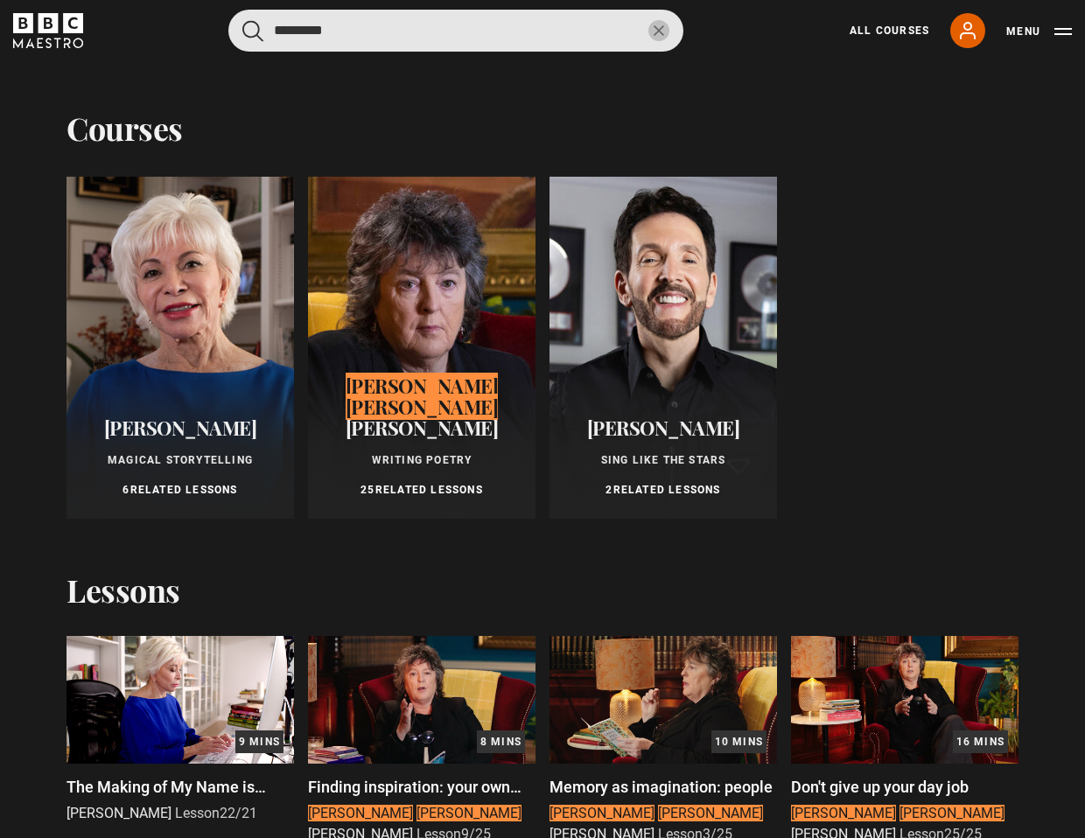
type input "*********"
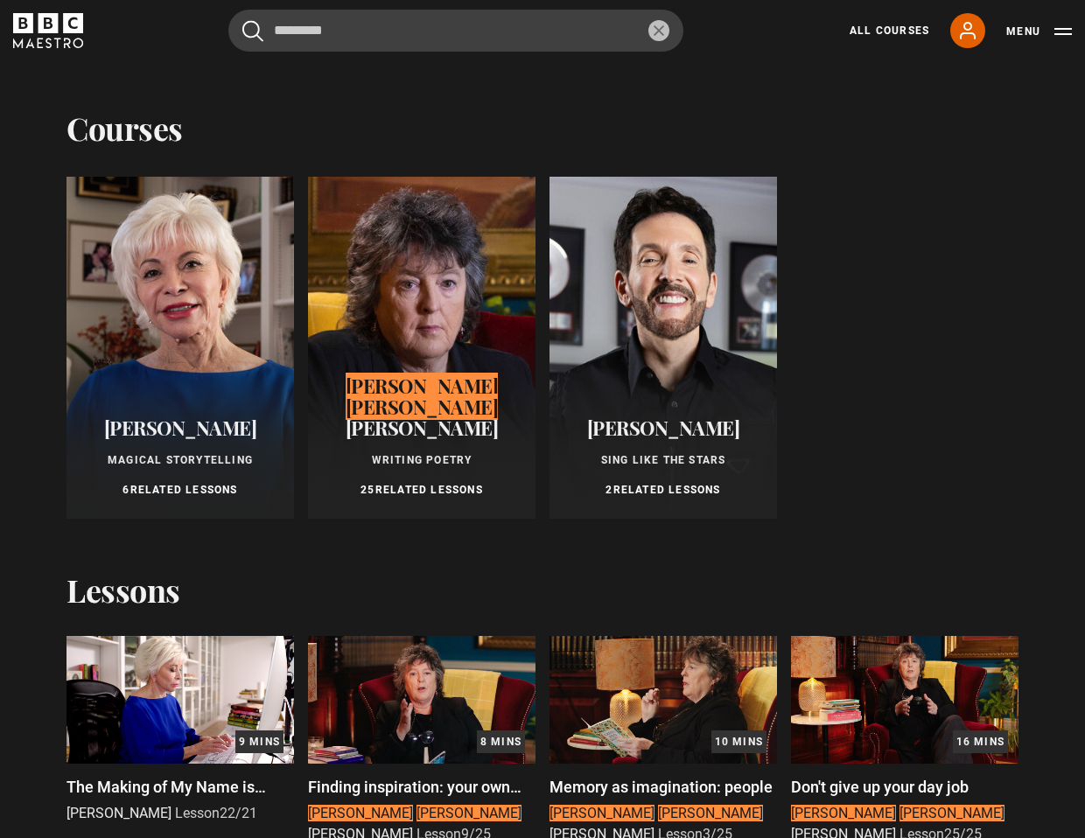
click at [384, 254] on div at bounding box center [421, 348] width 227 height 342
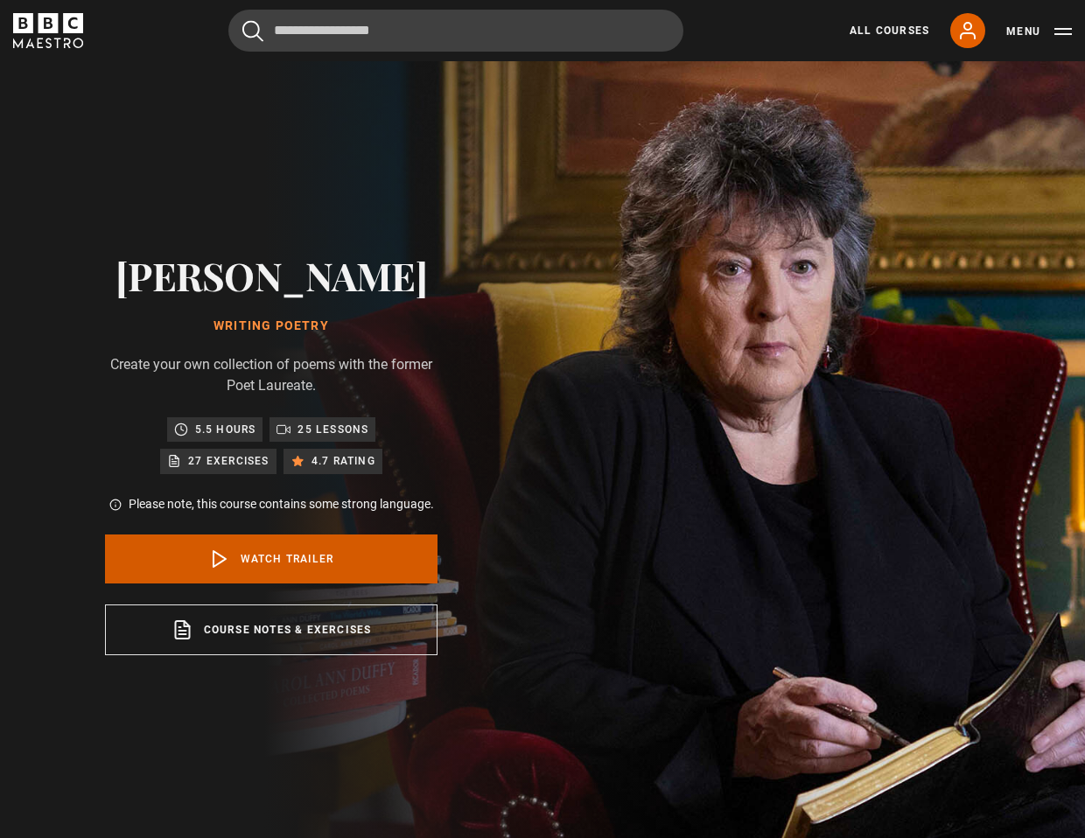
click at [239, 555] on link "Watch Trailer" at bounding box center [271, 558] width 332 height 49
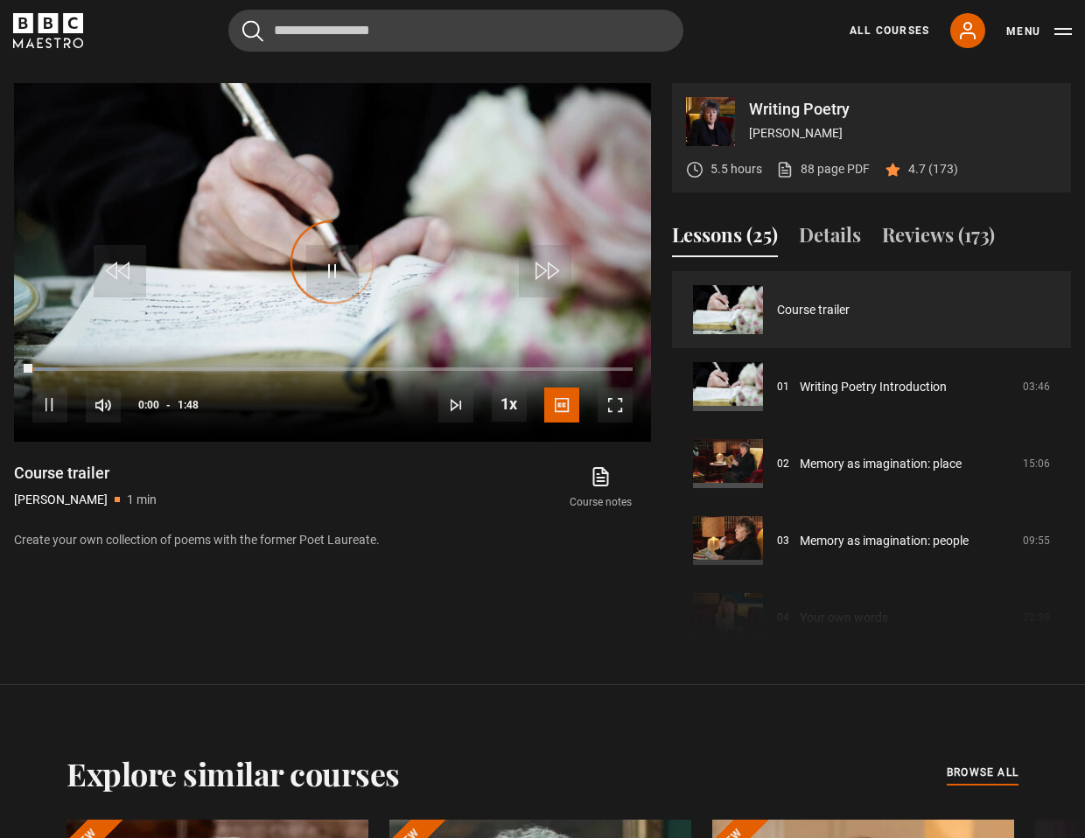
scroll to position [847, 0]
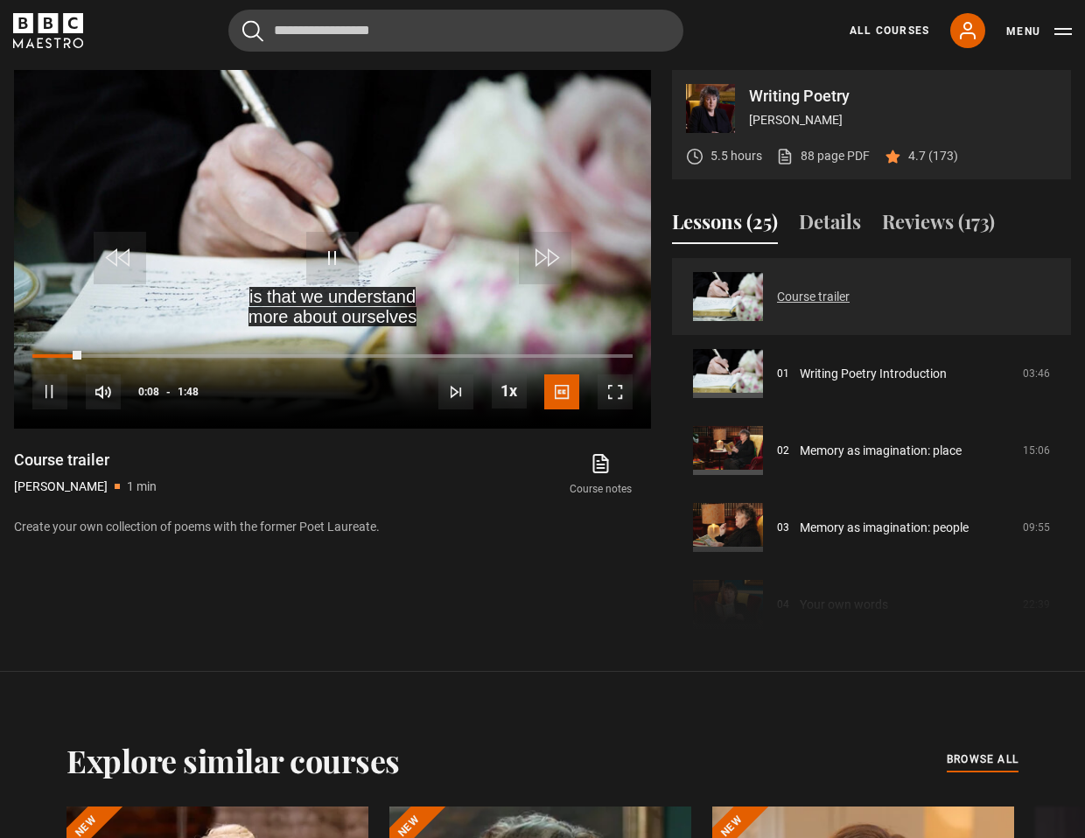
click at [777, 295] on link "Course trailer" at bounding box center [813, 297] width 73 height 18
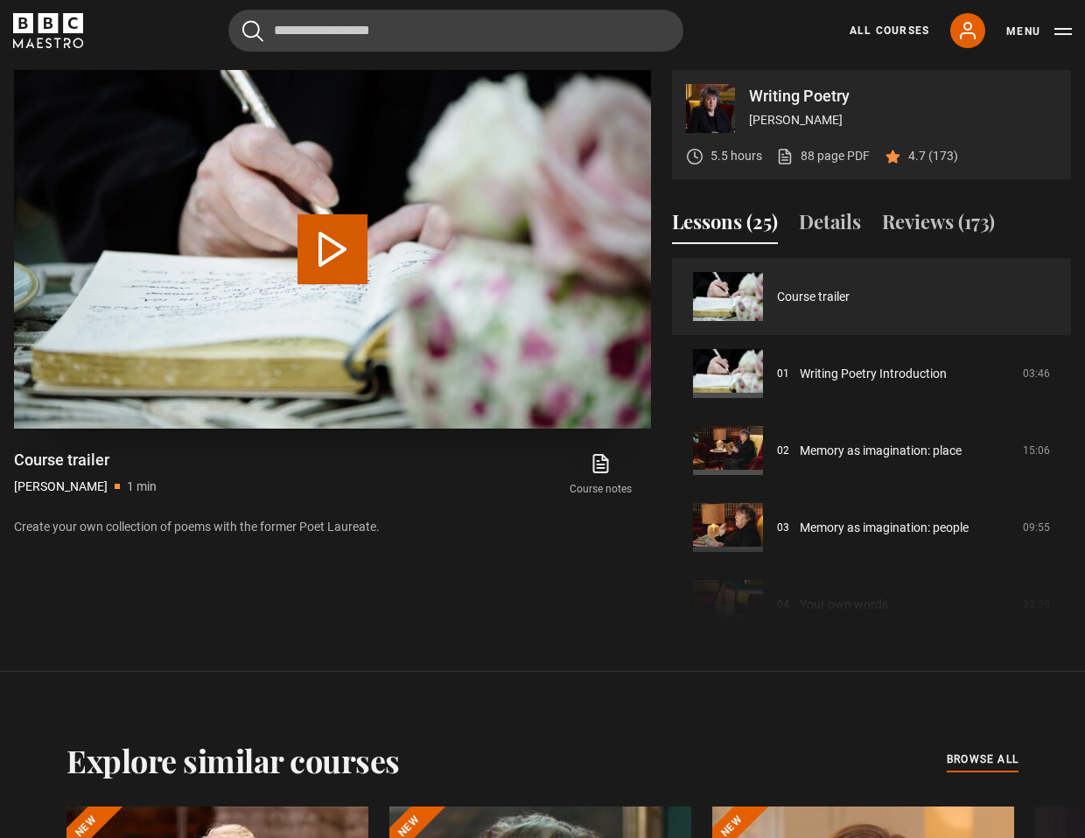
click at [335, 251] on button "Play Video" at bounding box center [332, 249] width 70 height 70
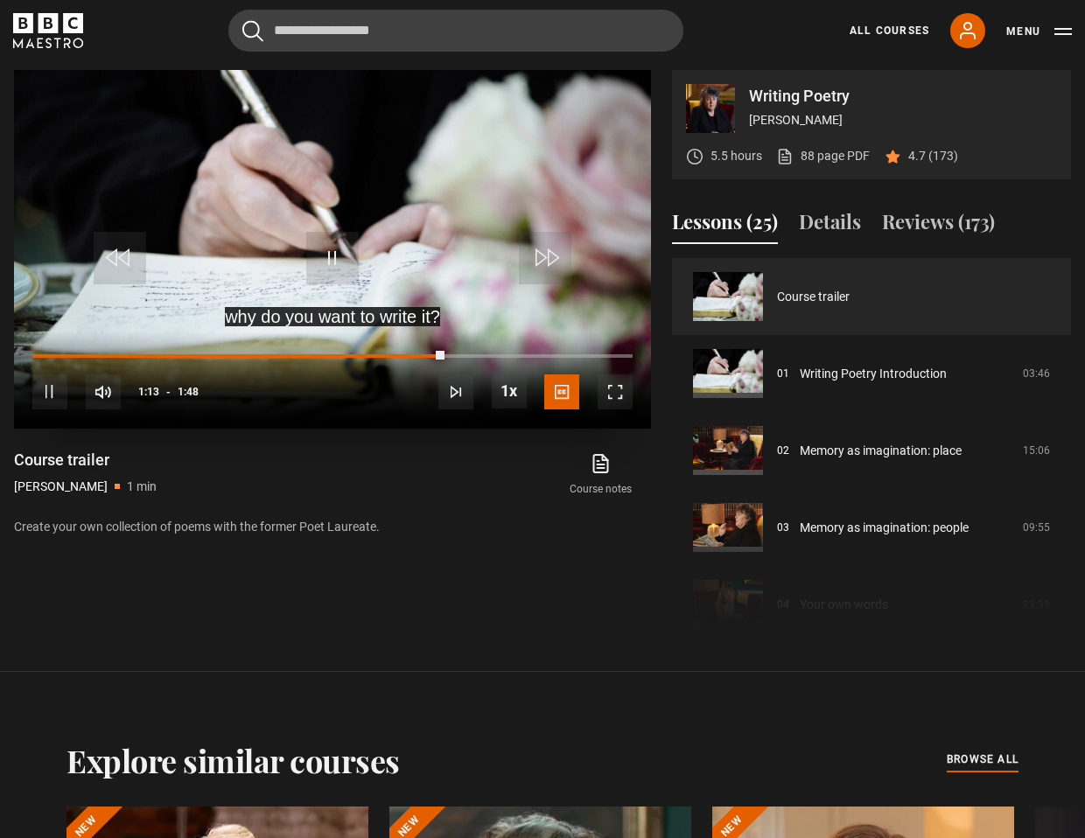
scroll to position [869, 0]
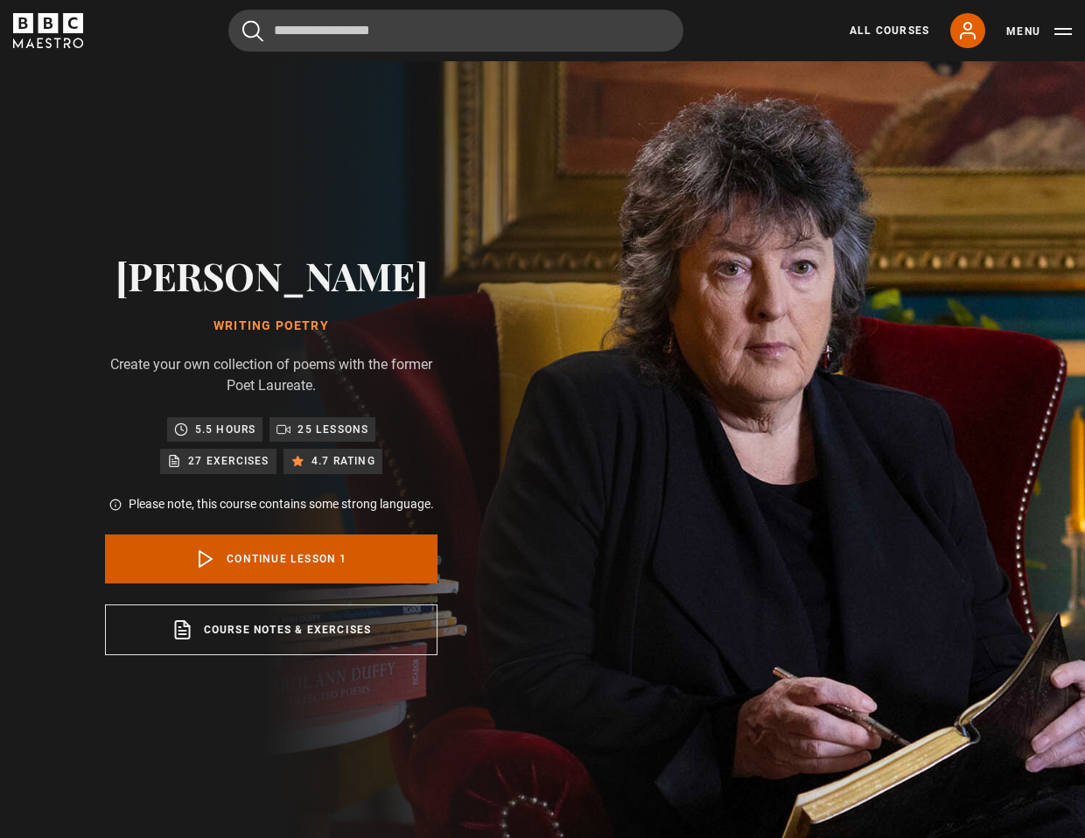
click at [213, 558] on icon at bounding box center [205, 558] width 21 height 21
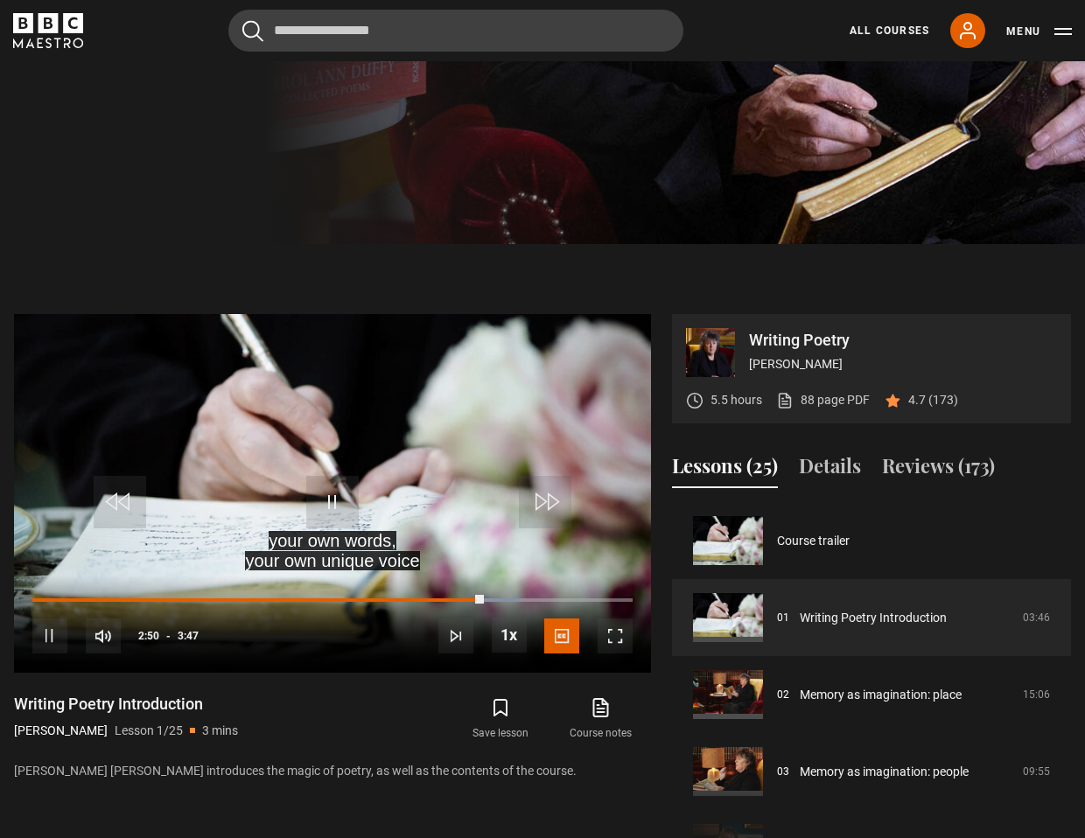
scroll to position [603, 0]
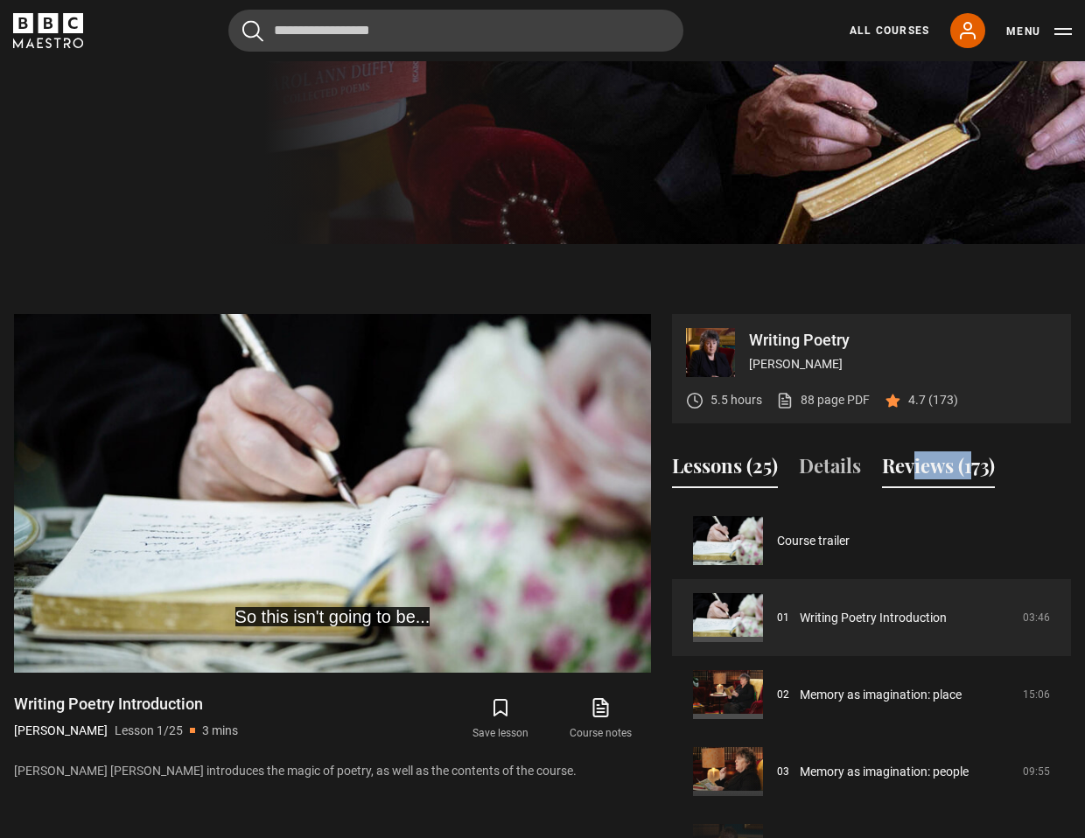
click at [955, 466] on button "Reviews (173)" at bounding box center [938, 469] width 113 height 37
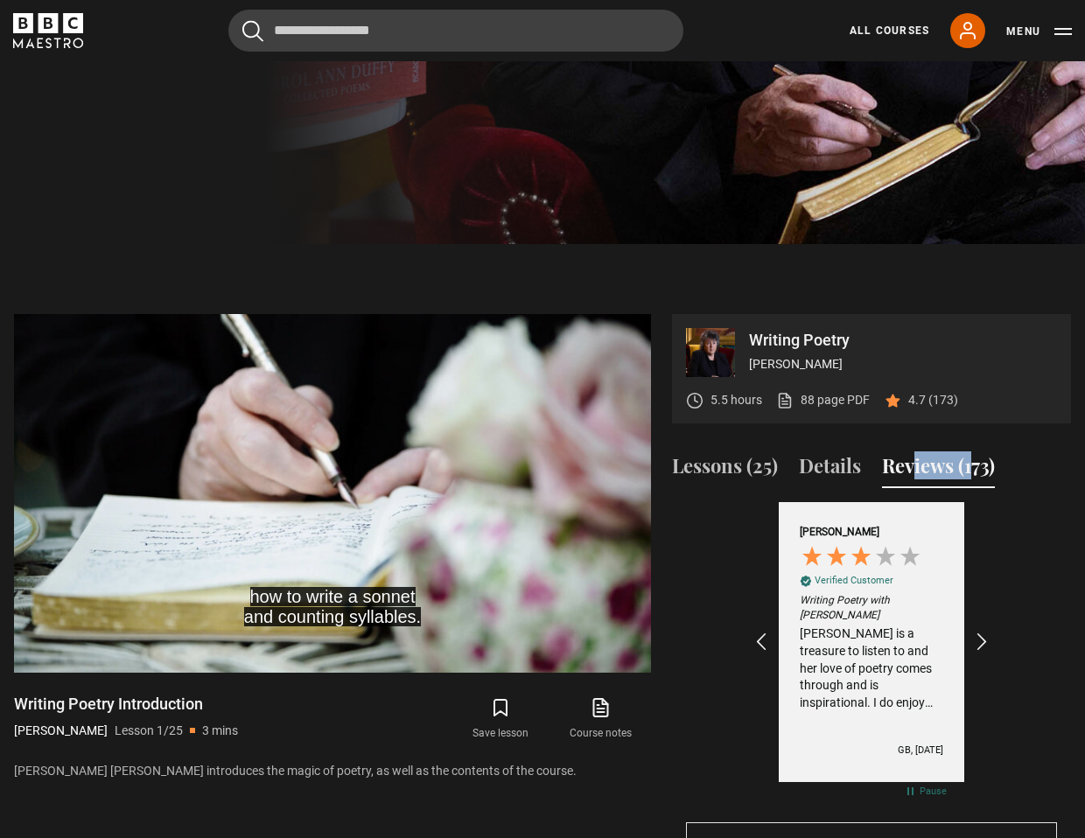
scroll to position [0, 203]
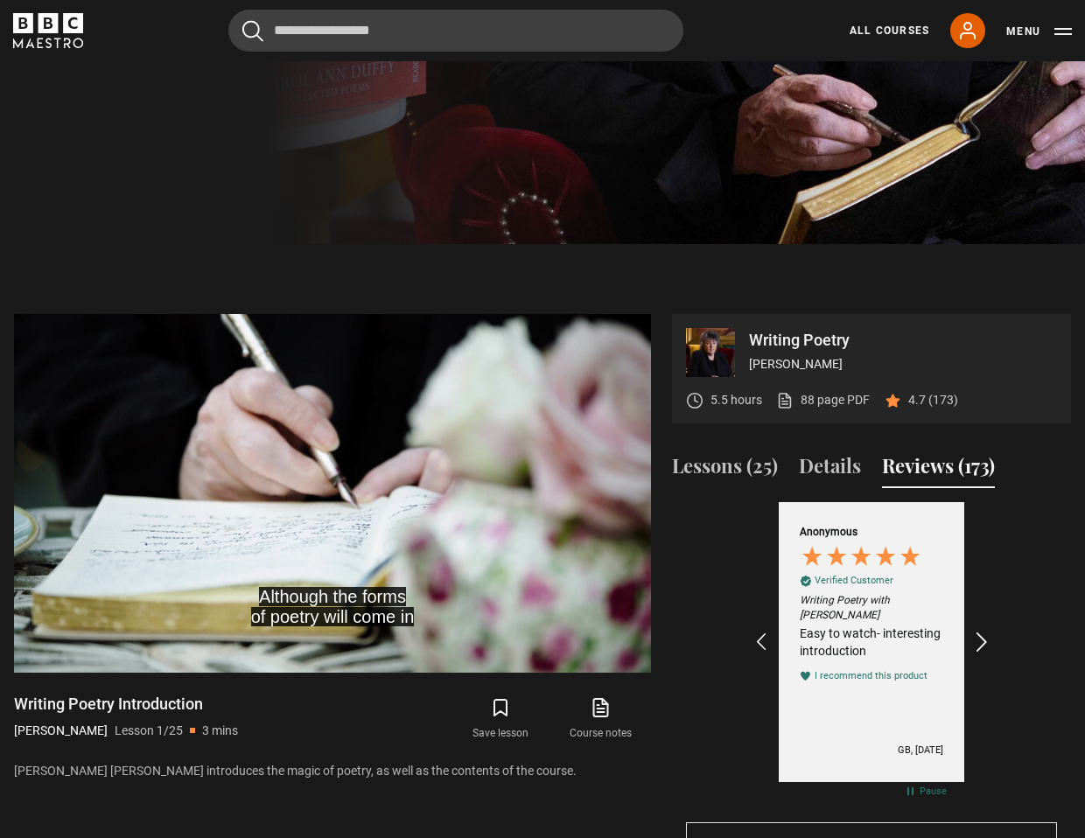
click at [980, 638] on icon "REVIEWS.io Carousel Scroll Right" at bounding box center [982, 642] width 24 height 24
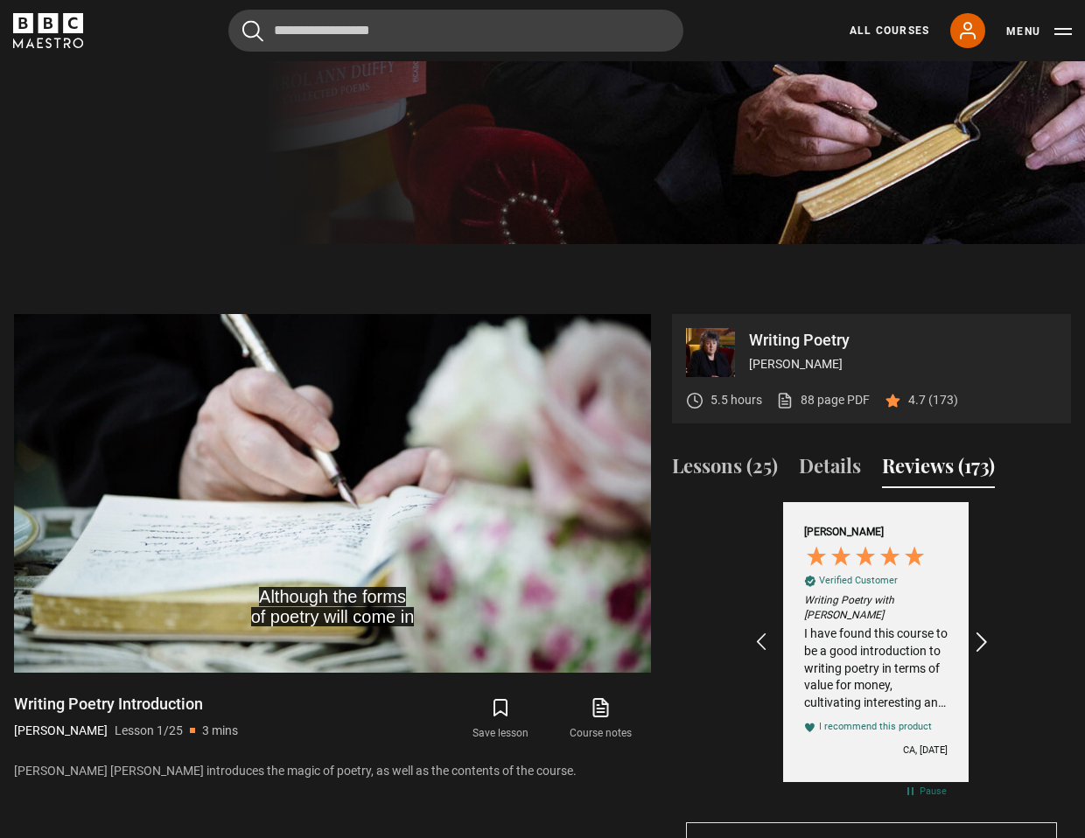
scroll to position [0, 406]
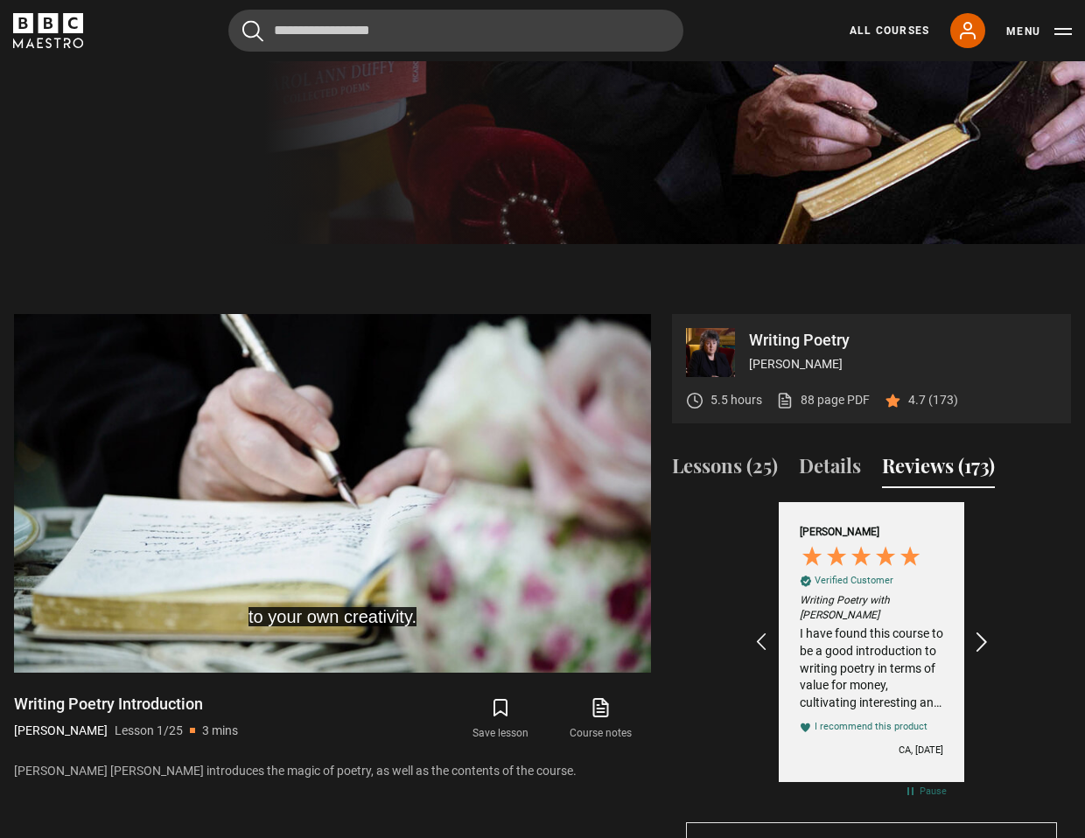
click at [980, 638] on icon "REVIEWS.io Carousel Scroll Right" at bounding box center [982, 642] width 24 height 24
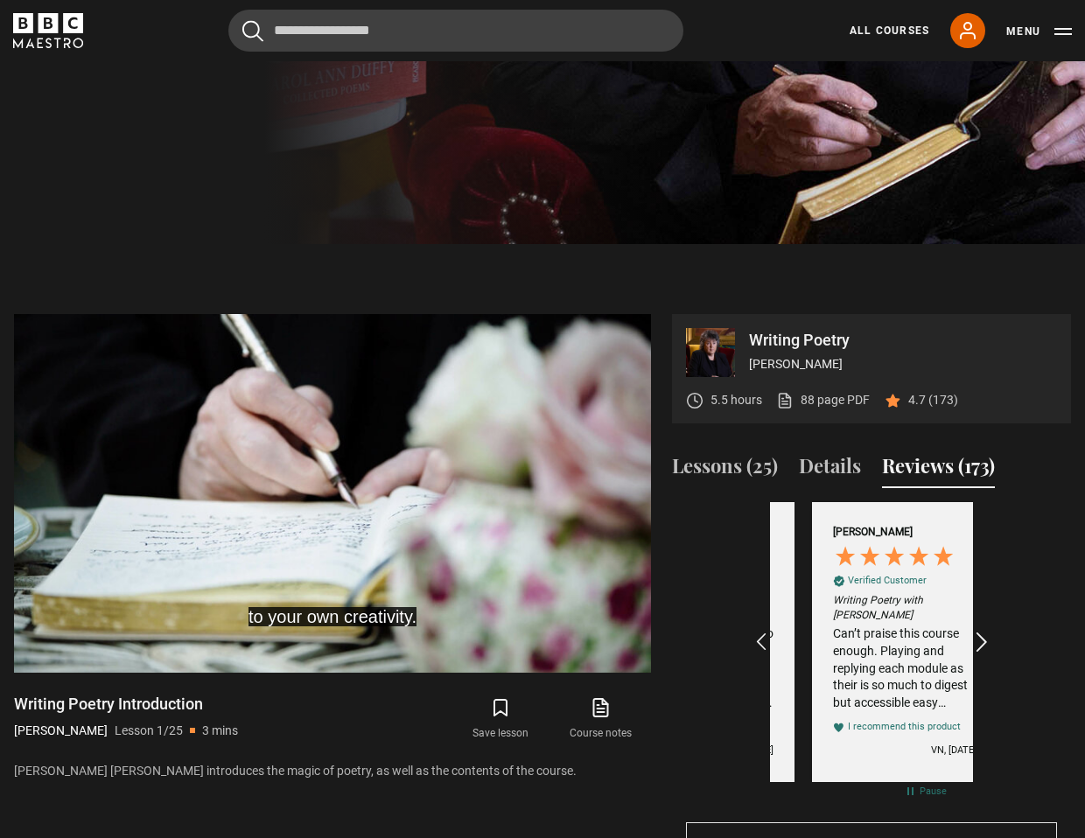
scroll to position [0, 609]
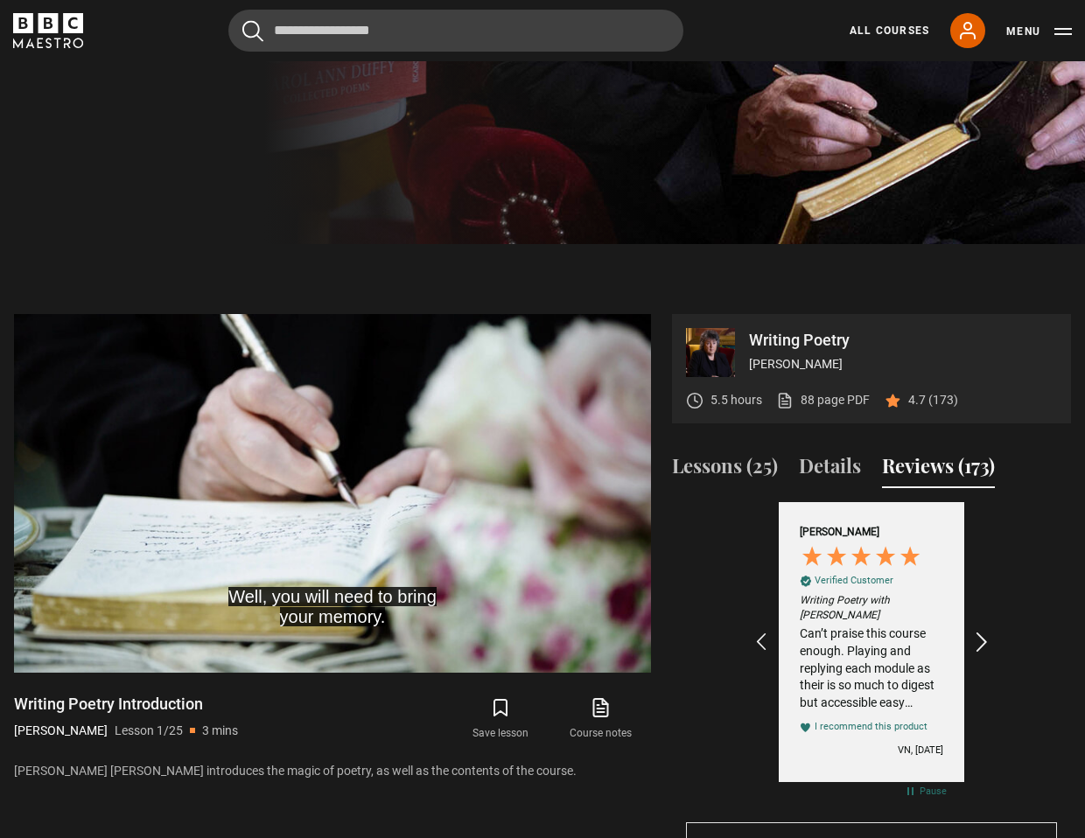
click at [980, 638] on icon "REVIEWS.io Carousel Scroll Right" at bounding box center [982, 642] width 24 height 24
click at [900, 680] on div "Very enjoyable and interesting and [PERSON_NAME] is fantastic. However it's mor…" at bounding box center [870, 668] width 143 height 86
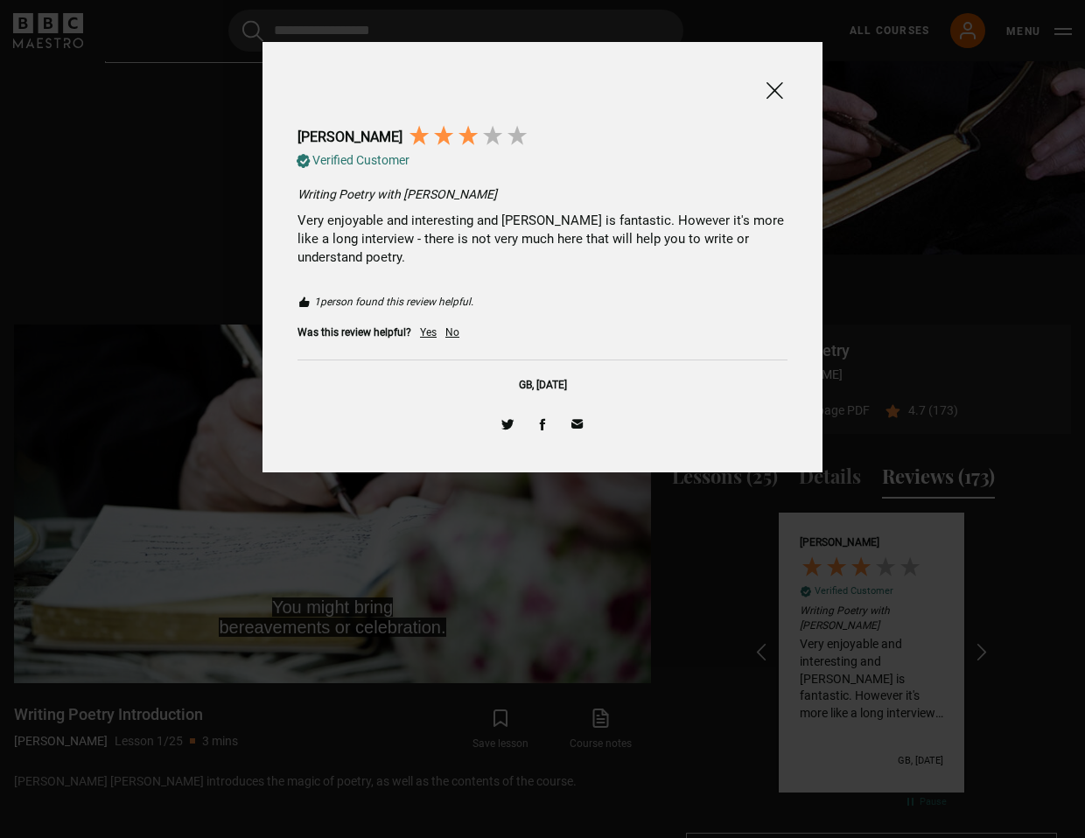
scroll to position [593, 1]
click at [436, 333] on div "Yes" at bounding box center [428, 332] width 17 height 15
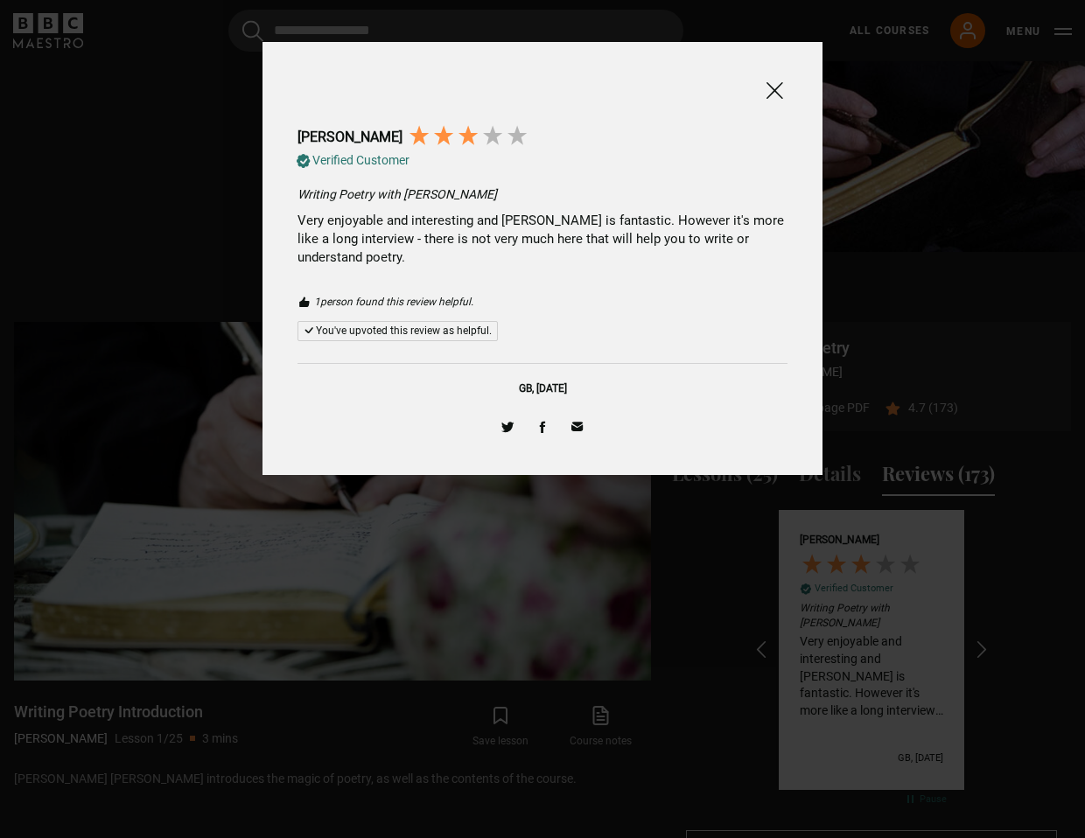
scroll to position [587, 0]
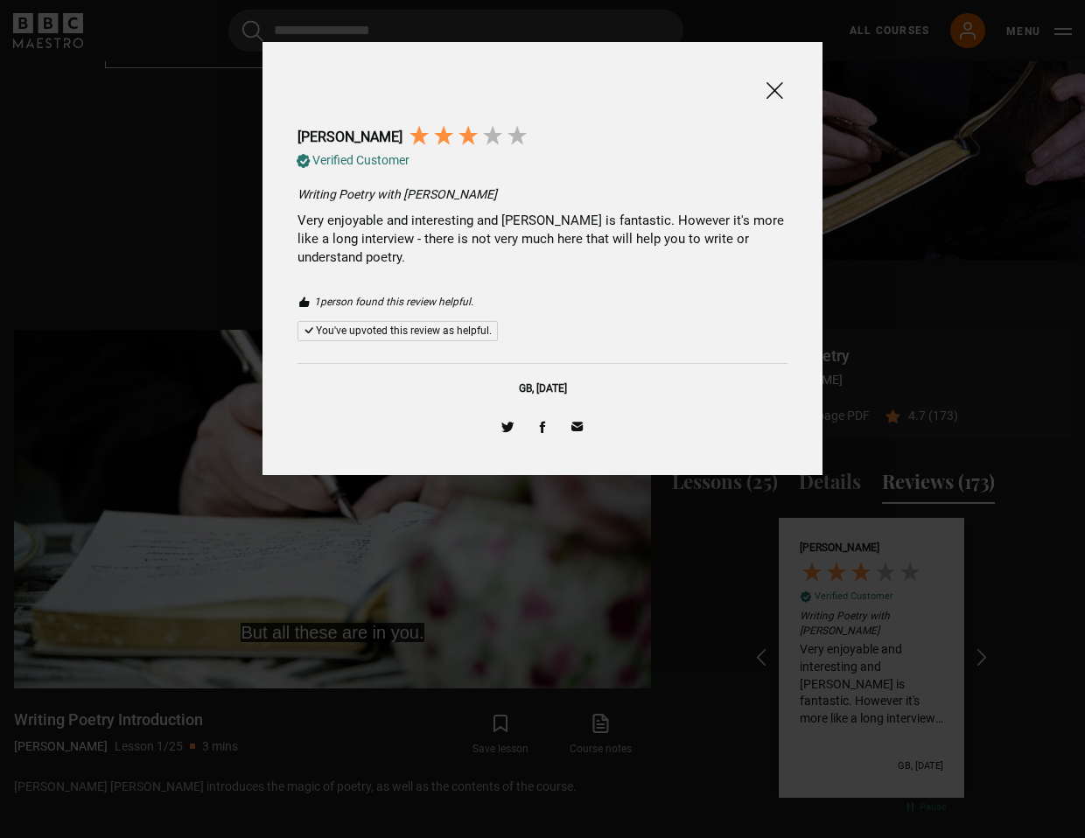
click at [772, 87] on span at bounding box center [774, 91] width 21 height 22
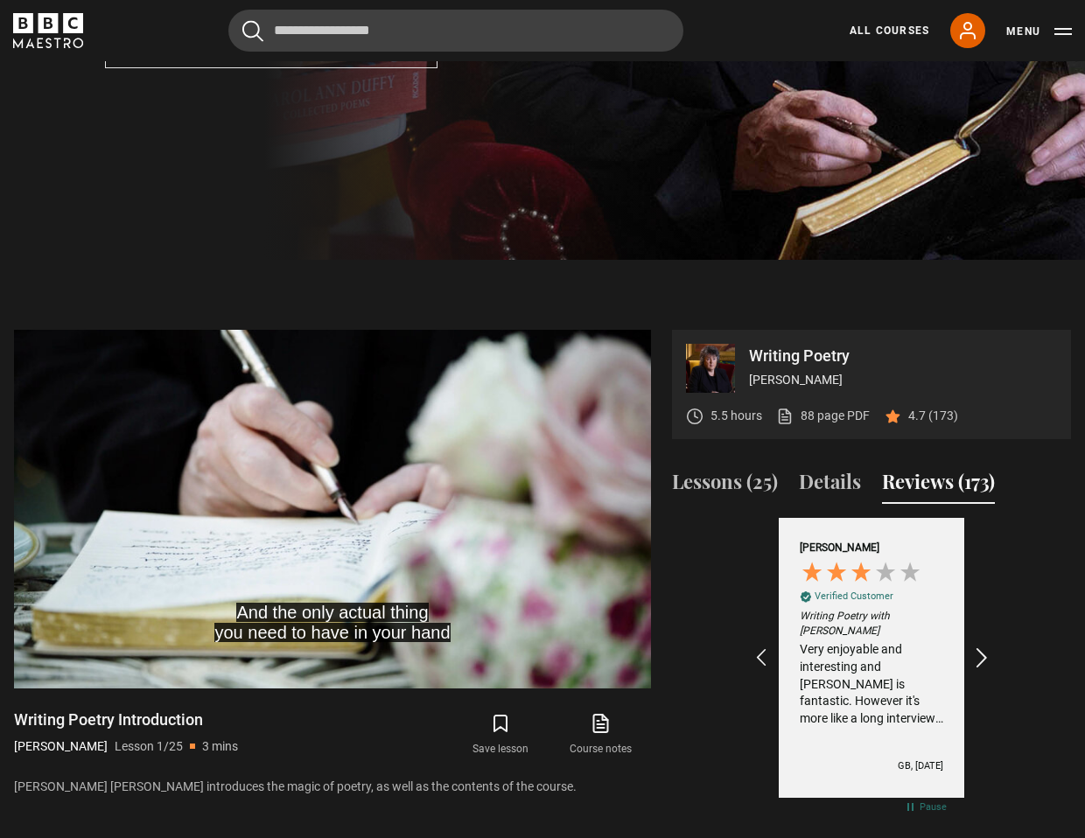
click at [979, 652] on icon "REVIEWS.io Carousel Scroll Right" at bounding box center [982, 657] width 24 height 24
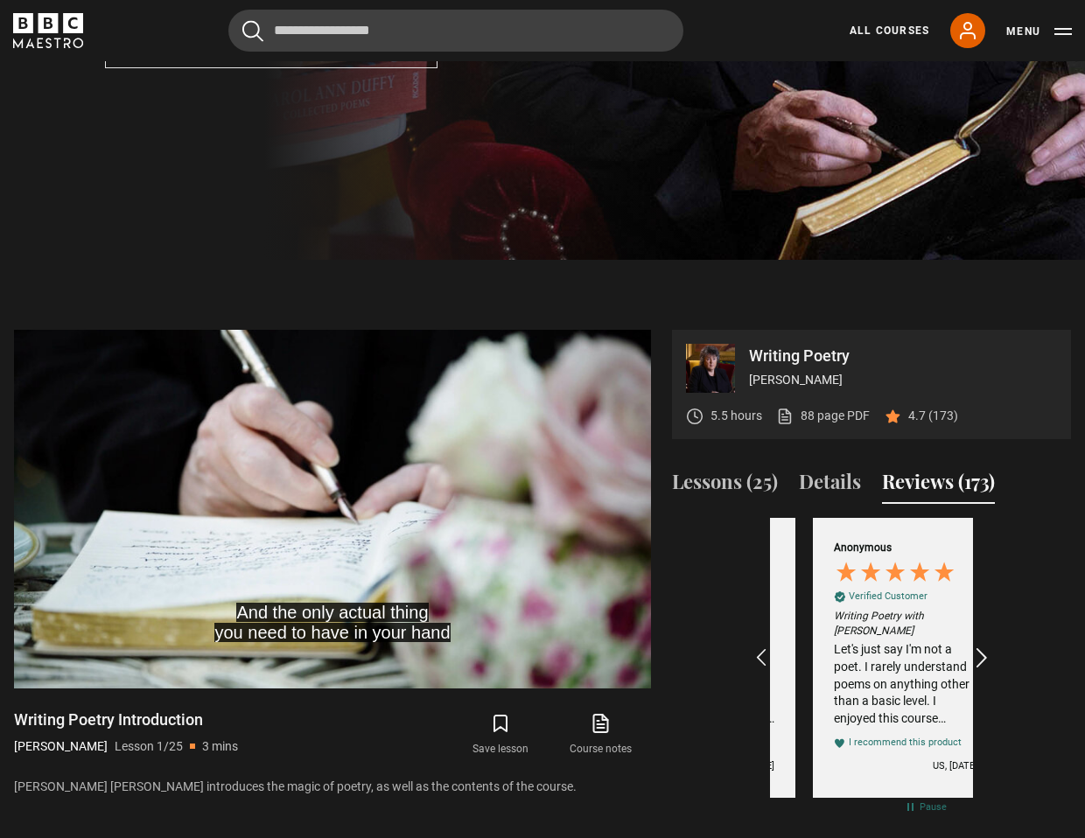
scroll to position [0, 1015]
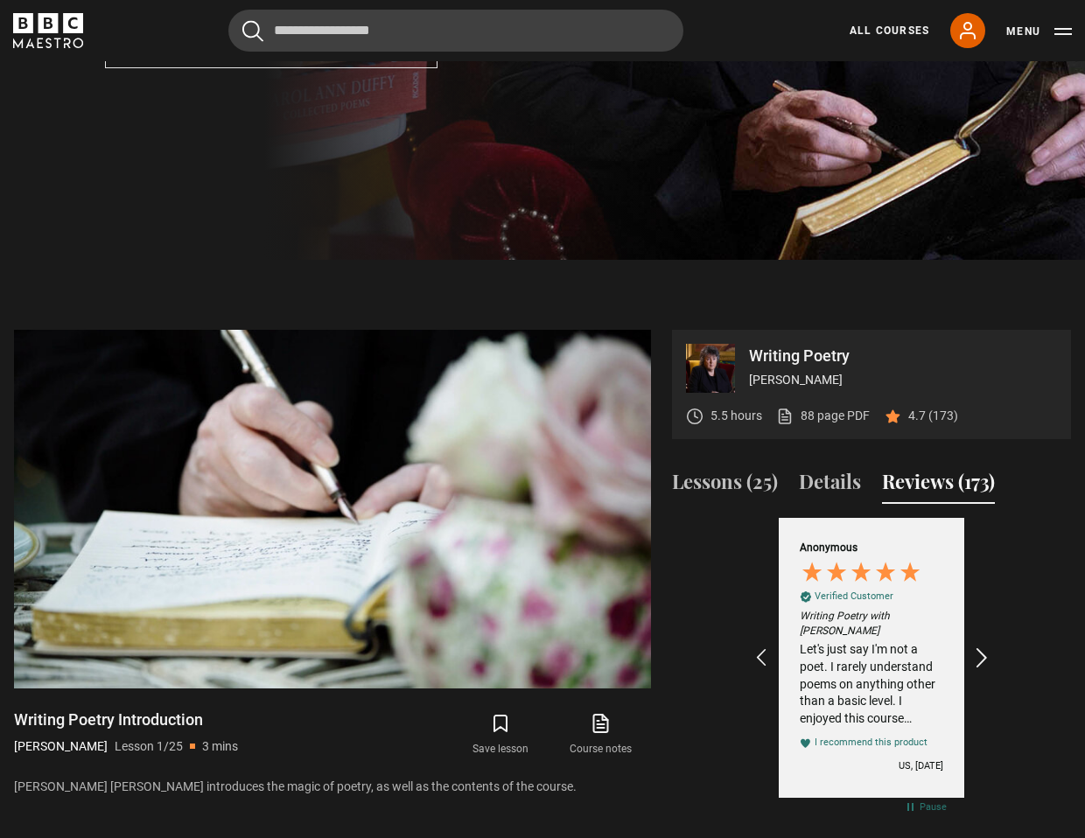
click at [979, 652] on icon "REVIEWS.io Carousel Scroll Right" at bounding box center [982, 657] width 24 height 24
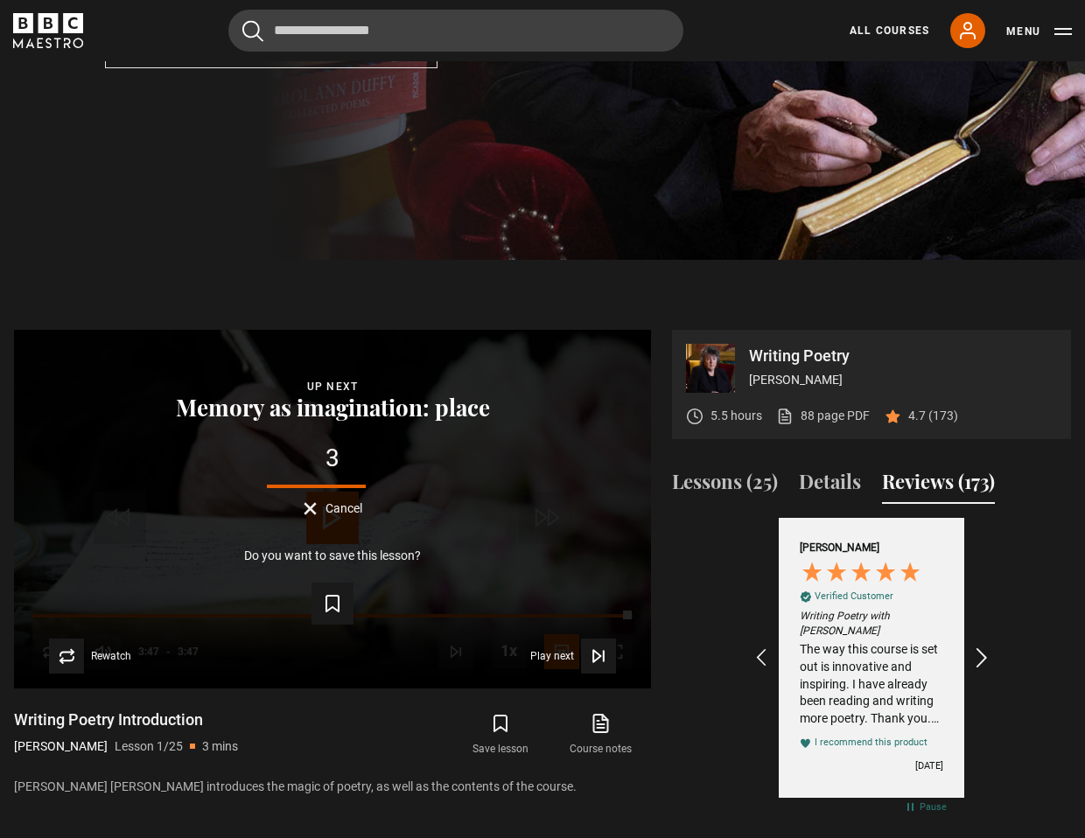
scroll to position [598, 0]
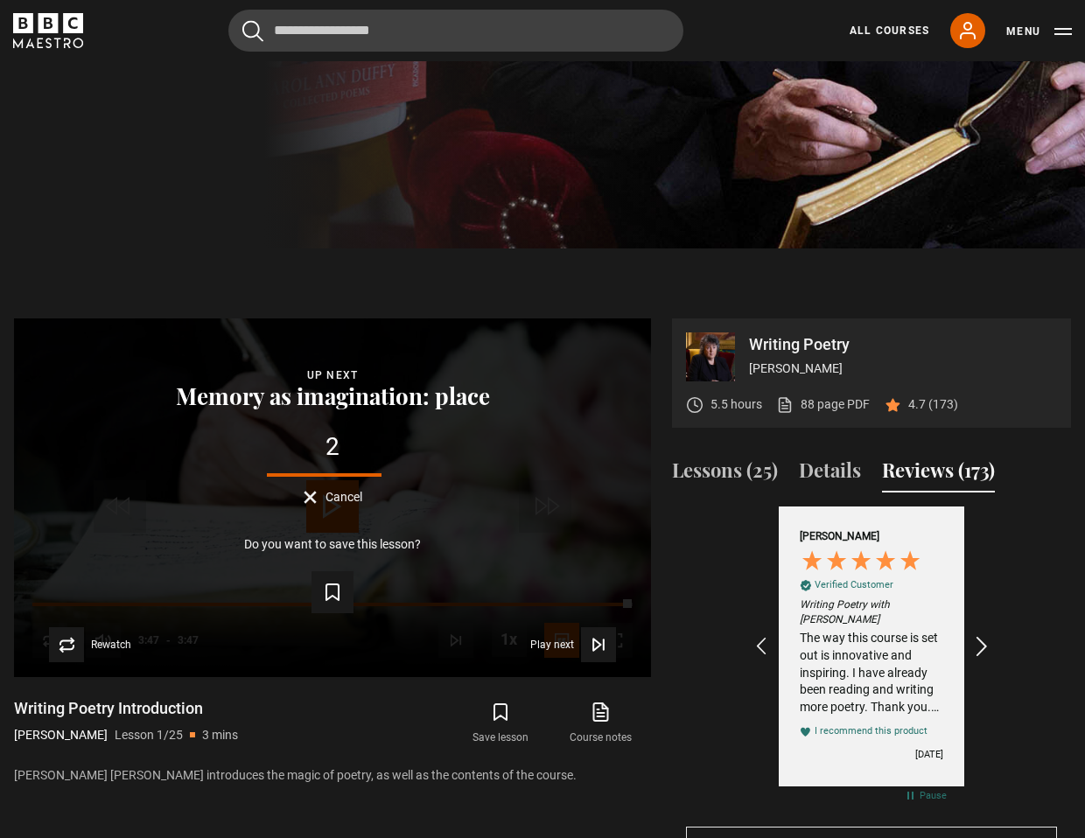
click at [978, 652] on icon "REVIEWS.io Carousel Scroll Right" at bounding box center [982, 646] width 24 height 24
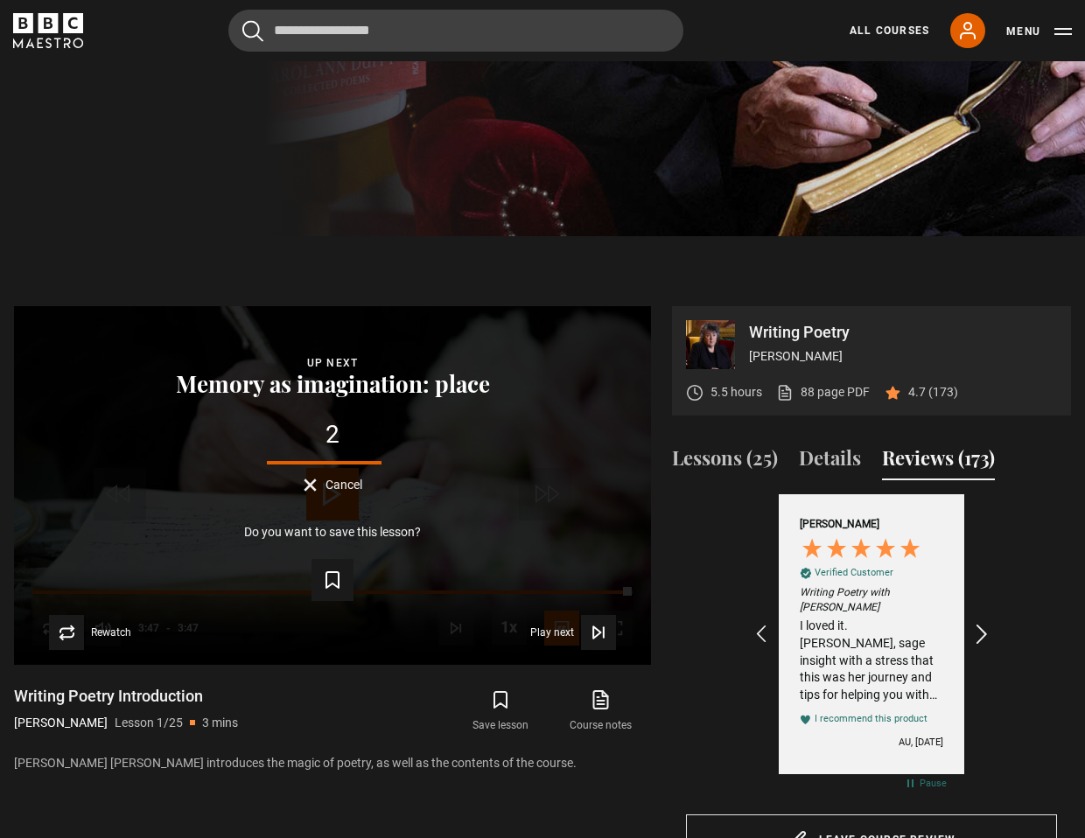
scroll to position [608, 0]
